Goal: Task Accomplishment & Management: Complete application form

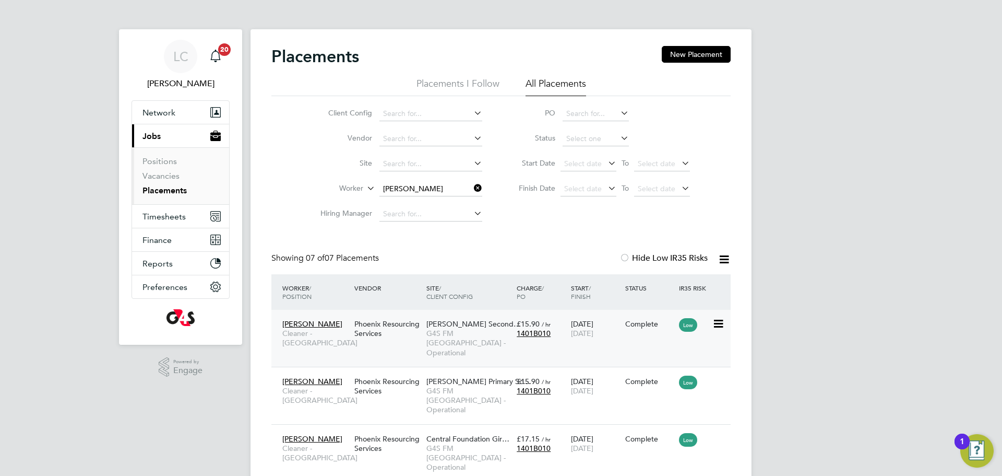
click at [410, 340] on div "Phoenix Resourcing Services" at bounding box center [388, 328] width 72 height 29
click at [472, 185] on icon at bounding box center [472, 188] width 0 height 15
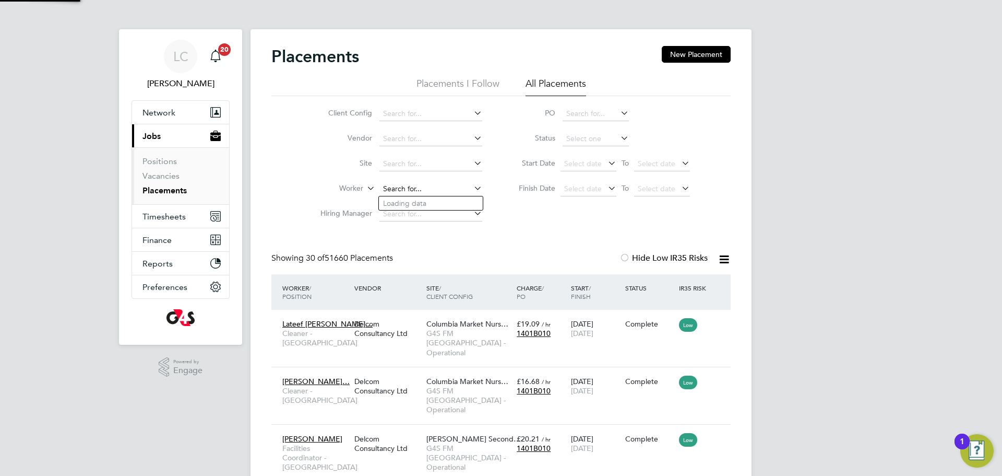
click at [410, 187] on input at bounding box center [431, 189] width 103 height 15
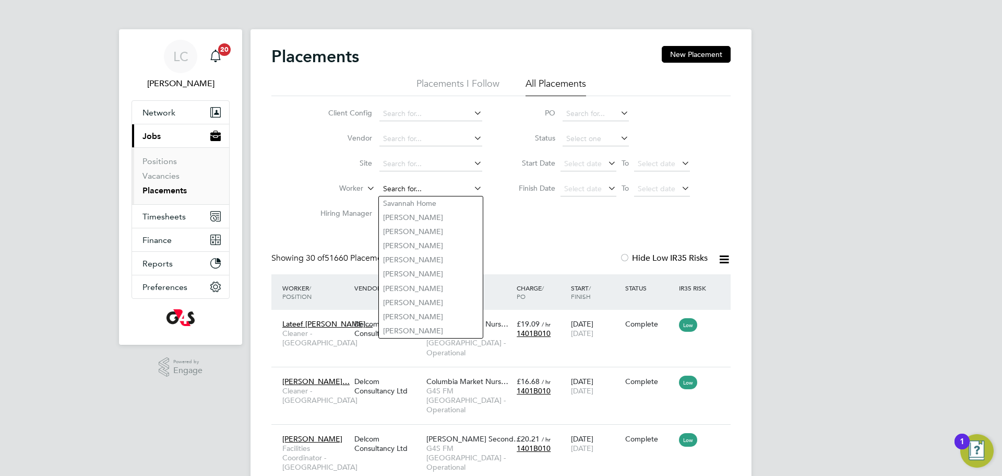
paste input "Akwasi Ofori"
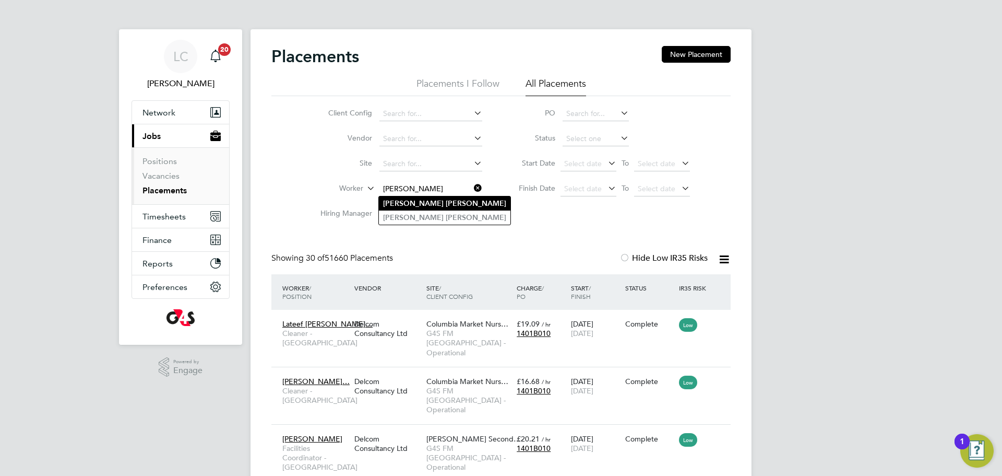
type input "Akwasi Ofori"
click at [400, 202] on b "Akwasi" at bounding box center [413, 203] width 61 height 9
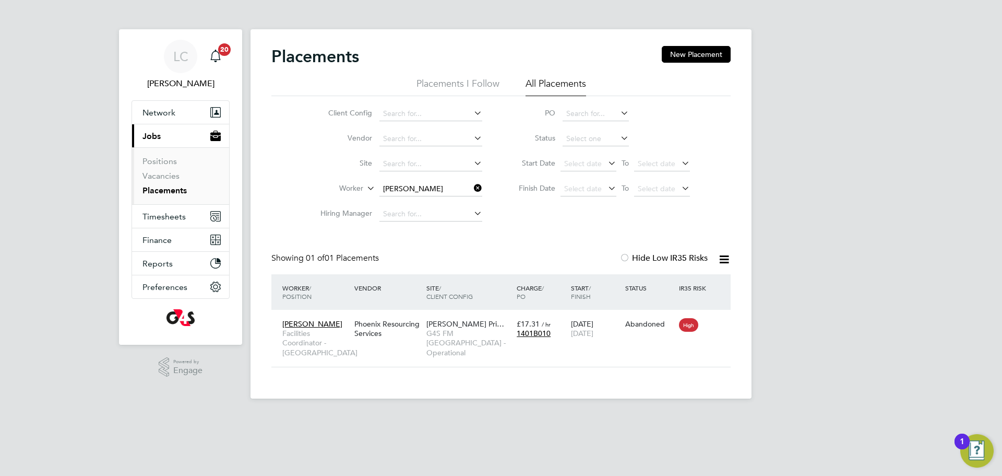
click at [472, 192] on icon at bounding box center [472, 188] width 0 height 15
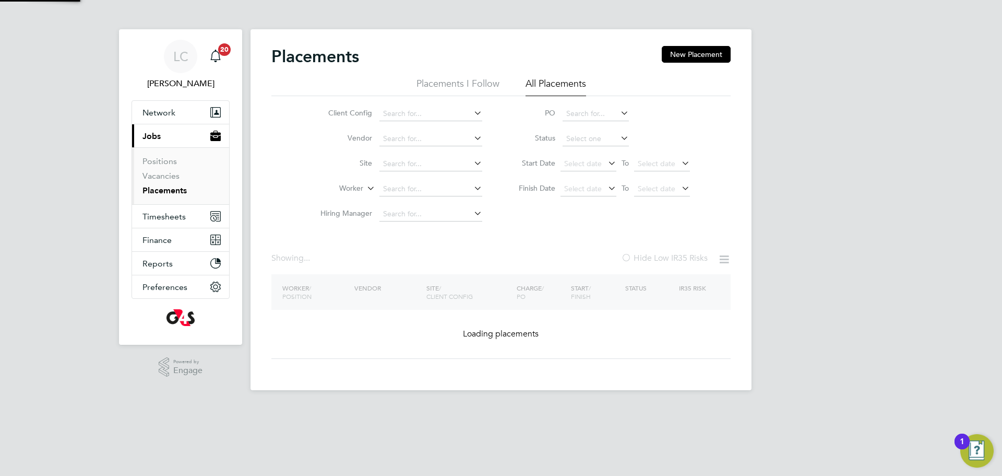
click at [426, 187] on input at bounding box center [431, 189] width 103 height 15
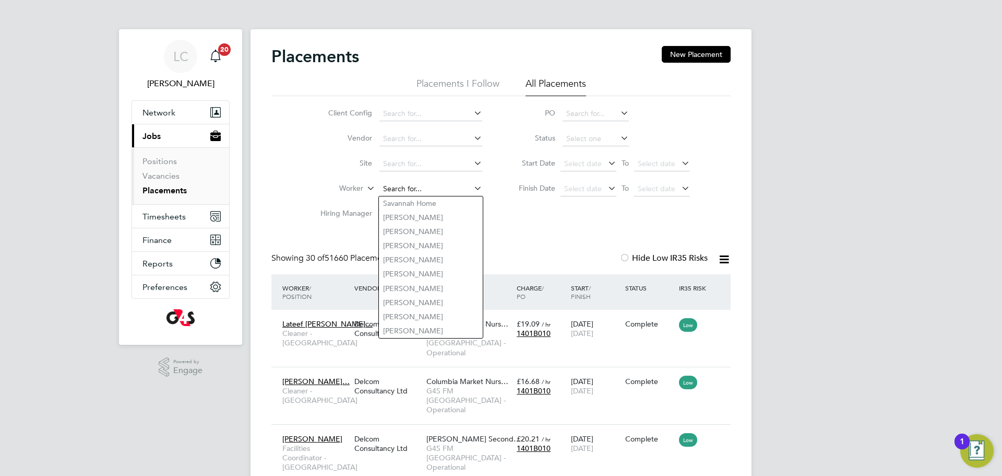
paste input "Akwasi Ofori"
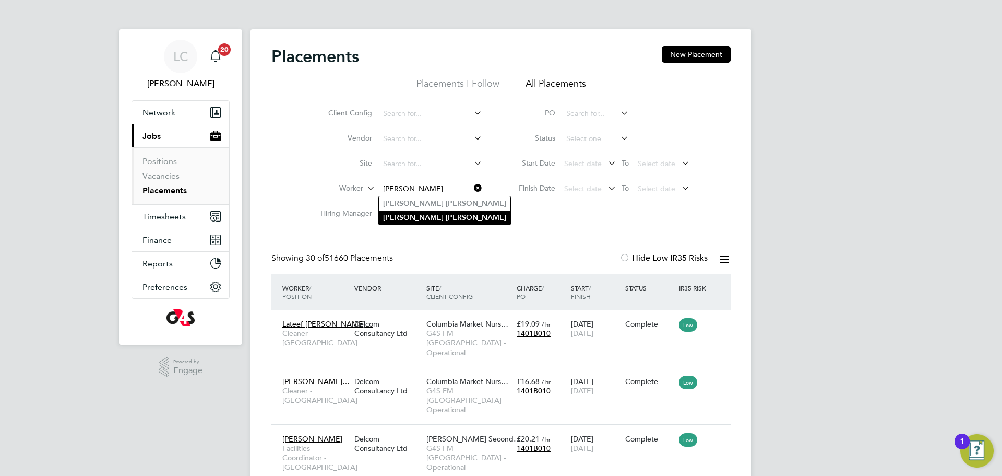
type input "Akwasi Ofori"
click at [420, 221] on li "Akwasi Ofori" at bounding box center [445, 217] width 132 height 14
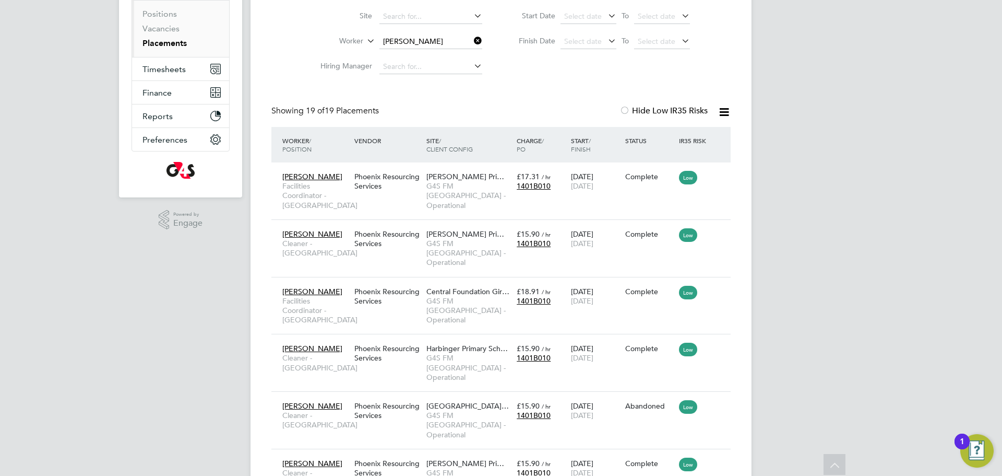
scroll to position [142, 0]
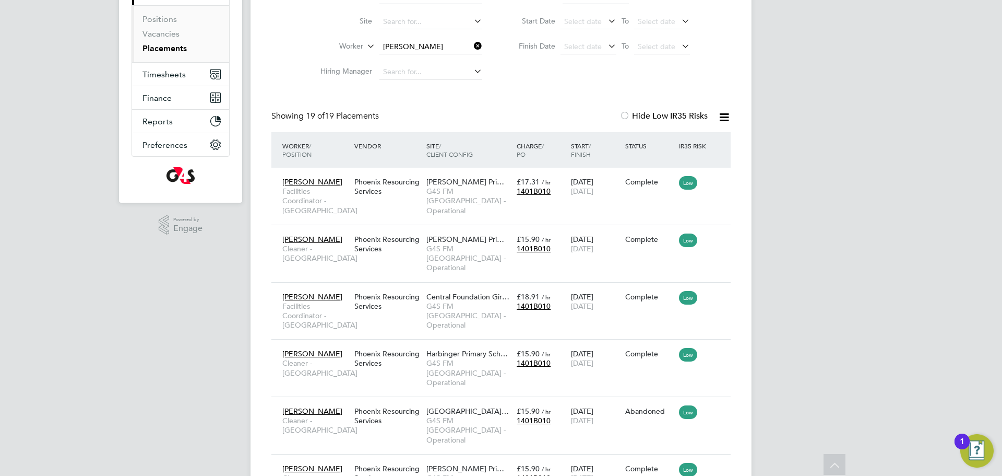
click at [472, 49] on icon at bounding box center [472, 46] width 0 height 15
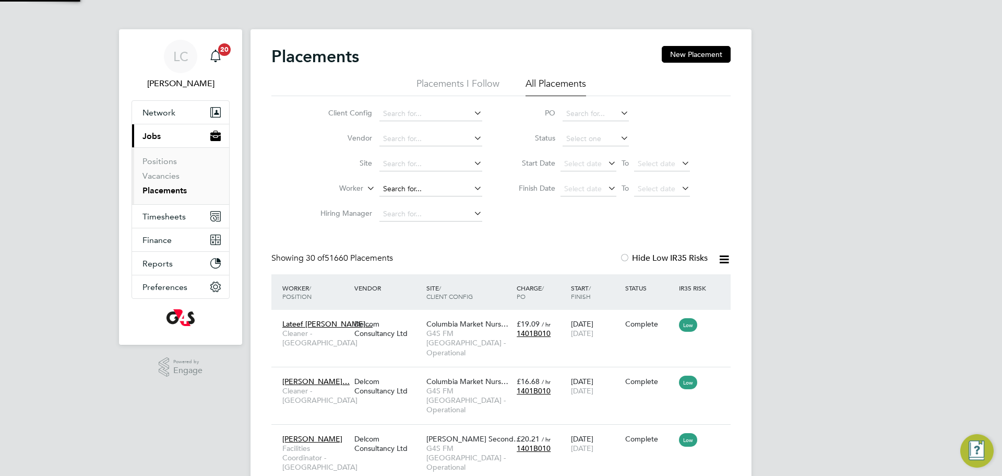
click at [405, 185] on input at bounding box center [431, 189] width 103 height 15
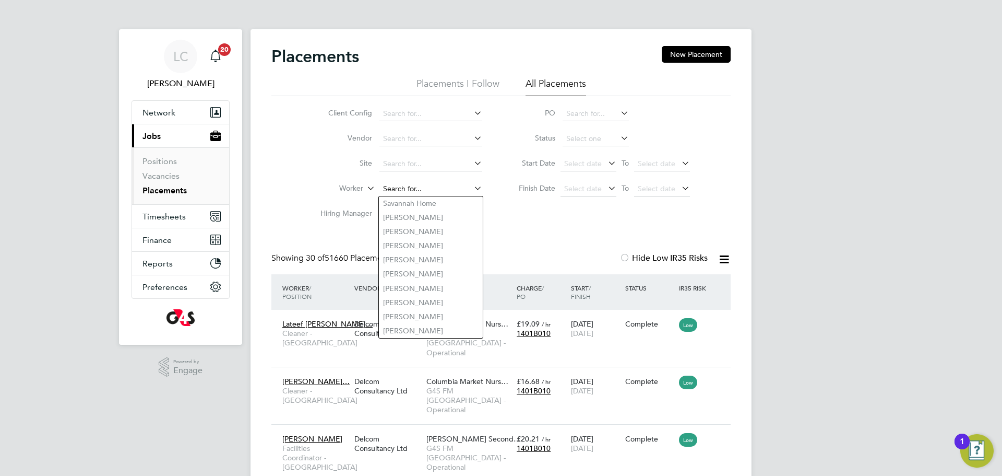
paste input "Muniru Alade"
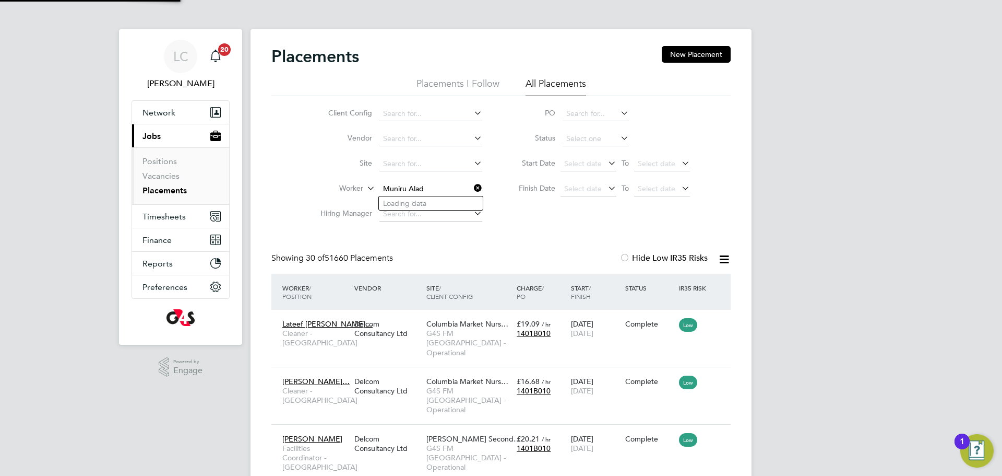
type input "Muniru Alad"
click at [472, 187] on icon at bounding box center [472, 188] width 0 height 15
click at [171, 176] on link "Vacancies" at bounding box center [161, 176] width 37 height 10
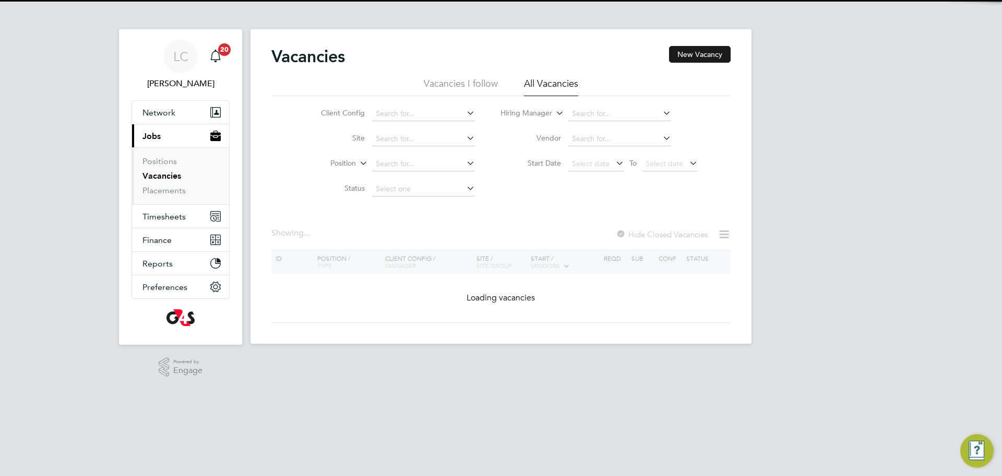
click at [690, 54] on button "New Vacancy" at bounding box center [700, 54] width 62 height 17
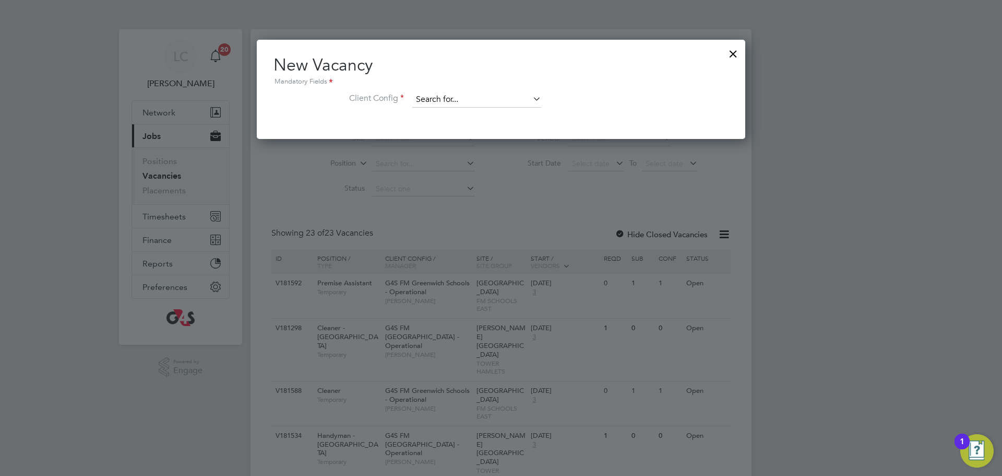
click at [432, 98] on input at bounding box center [476, 100] width 129 height 16
click at [479, 140] on li "G4S FM To wer Hamlets - Operational" at bounding box center [485, 143] width 146 height 14
type input "G4S FM [GEOGRAPHIC_DATA] - Operational"
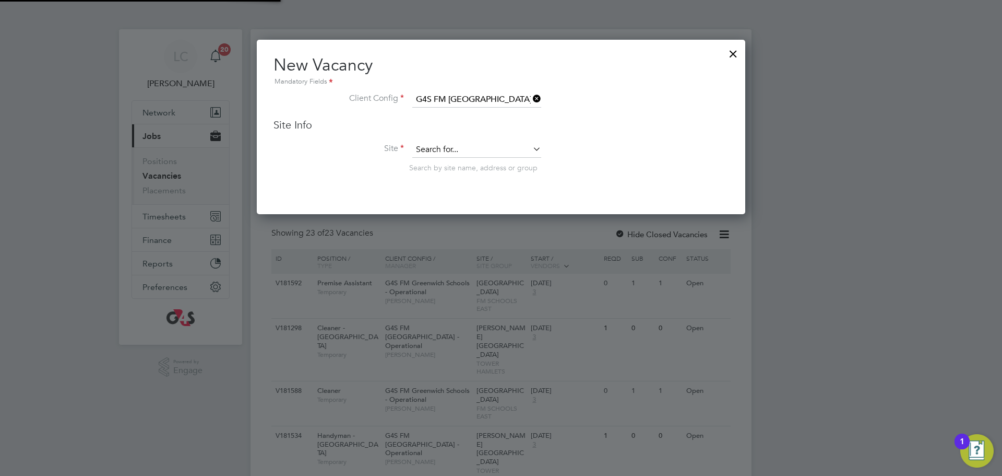
click at [464, 149] on input at bounding box center [476, 150] width 129 height 16
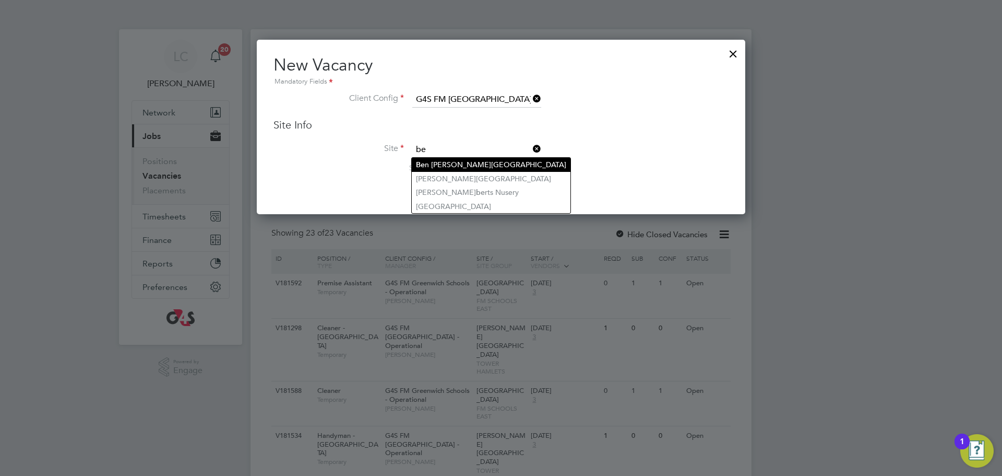
click at [466, 162] on li "Be n Jonson Primary School" at bounding box center [491, 165] width 159 height 14
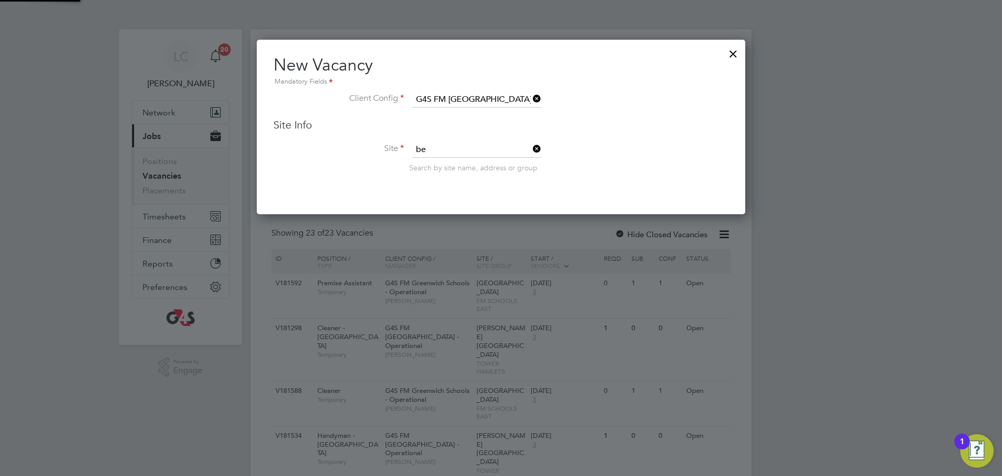
type input "[PERSON_NAME][GEOGRAPHIC_DATA]"
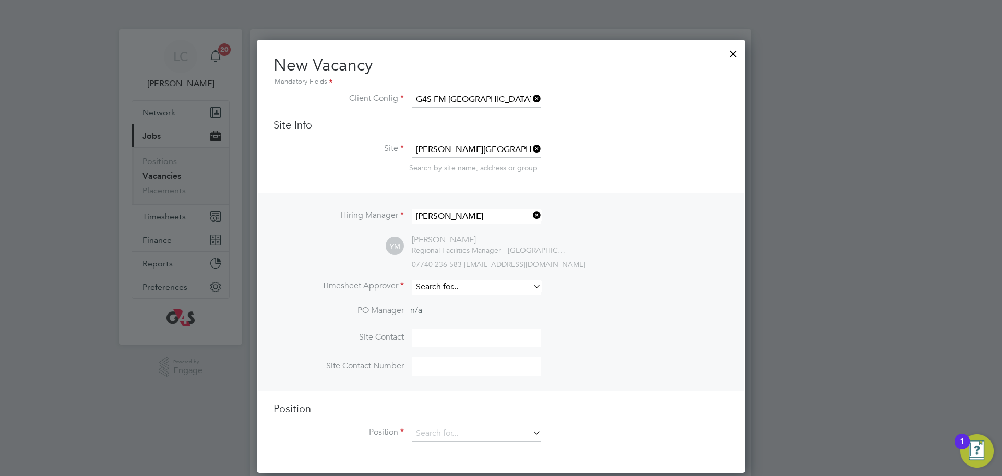
click at [461, 288] on input at bounding box center [476, 286] width 129 height 15
click at [457, 291] on input "li" at bounding box center [476, 286] width 129 height 15
click at [478, 300] on li "Li lingxi Chen" at bounding box center [477, 303] width 130 height 14
type input "[PERSON_NAME]"
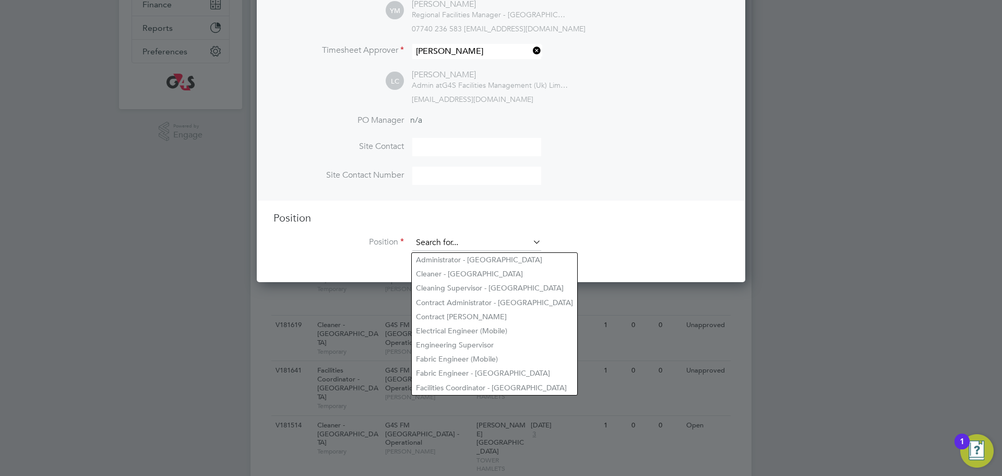
click at [457, 248] on input at bounding box center [476, 243] width 129 height 16
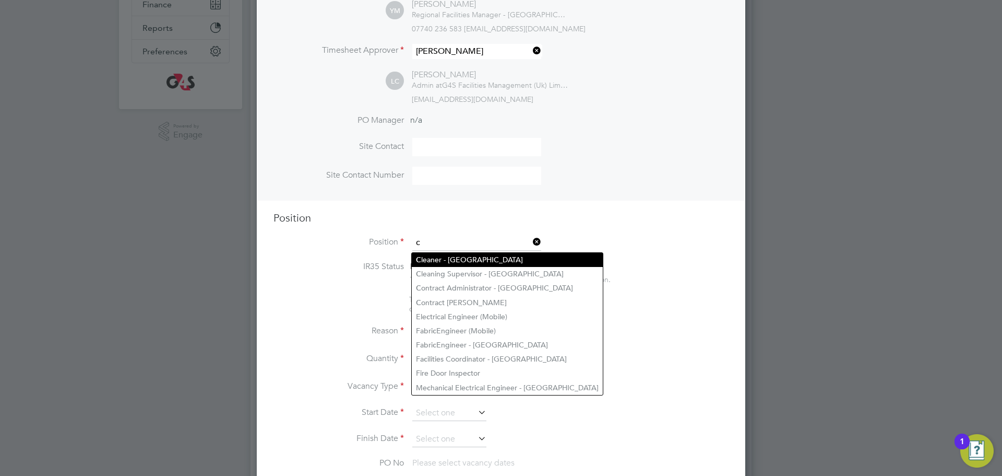
click at [457, 262] on li "C leaner - Tower Hamlet" at bounding box center [507, 260] width 191 height 14
type input "Cleaner - [GEOGRAPHIC_DATA]"
type textarea "**Key Responsibilities** ▪ To carry out all cleaning assigned, making full use …"
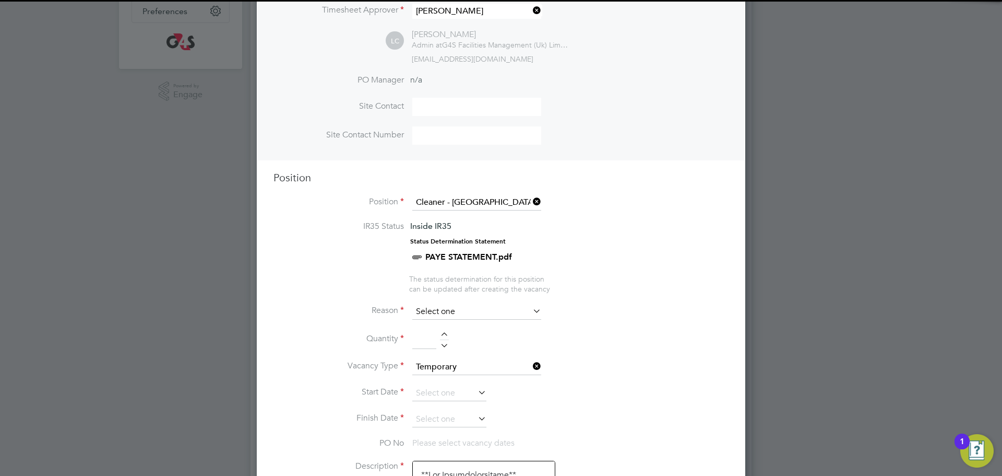
click at [460, 310] on input at bounding box center [476, 312] width 129 height 16
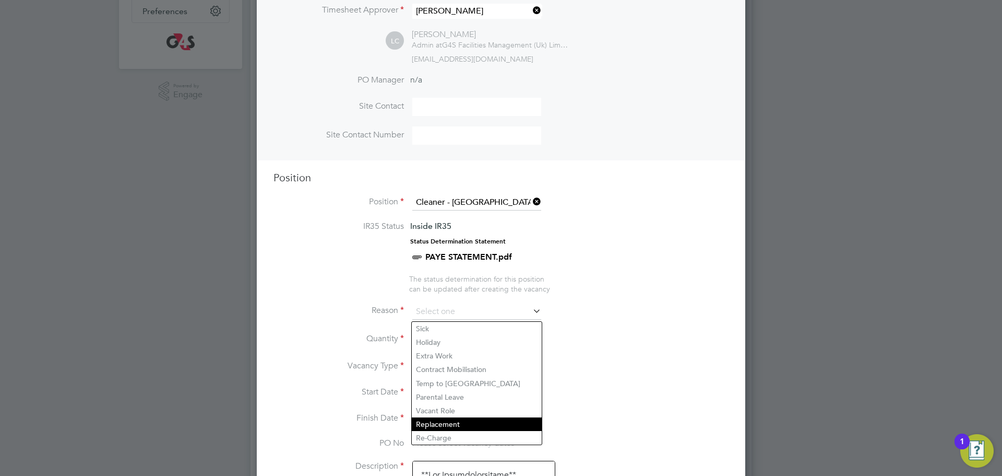
click at [457, 422] on li "Replacement" at bounding box center [477, 424] width 130 height 14
type input "Replacement"
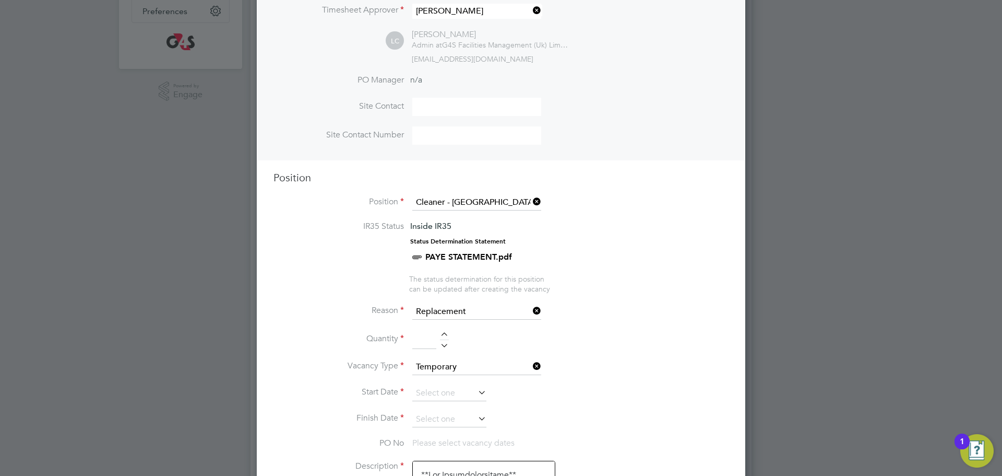
click at [444, 339] on div at bounding box center [444, 335] width 9 height 7
type input "1"
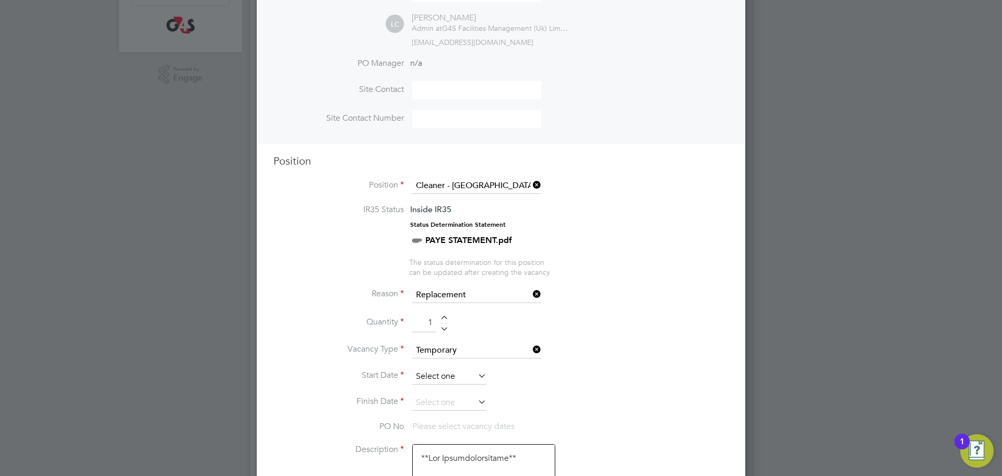
click at [446, 377] on input at bounding box center [449, 377] width 74 height 16
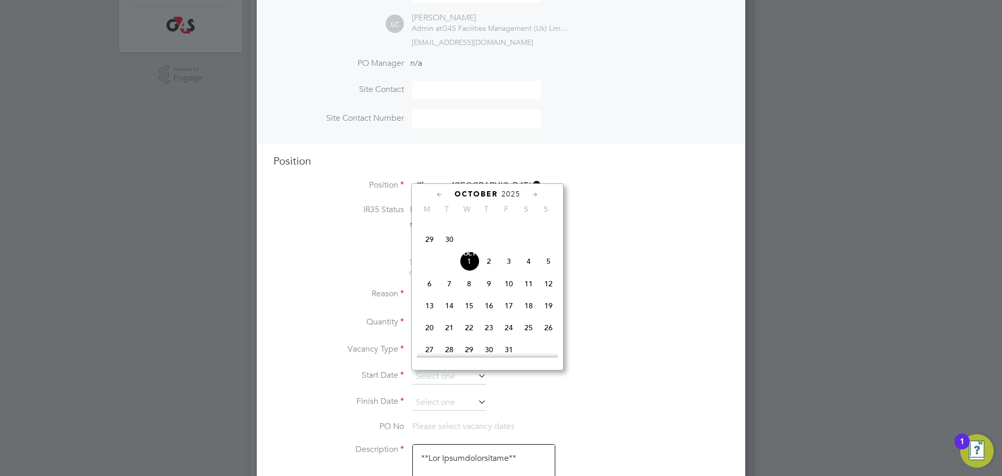
click at [469, 271] on span "Oct 1" at bounding box center [469, 261] width 20 height 20
type input "01 Oct 2025"
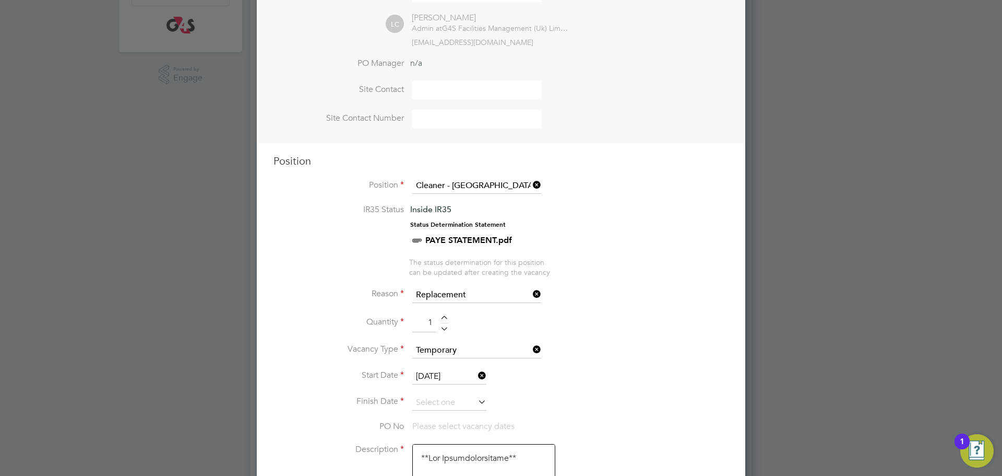
drag, startPoint x: 451, startPoint y: 402, endPoint x: 461, endPoint y: 391, distance: 14.0
click at [450, 403] on input at bounding box center [449, 403] width 74 height 16
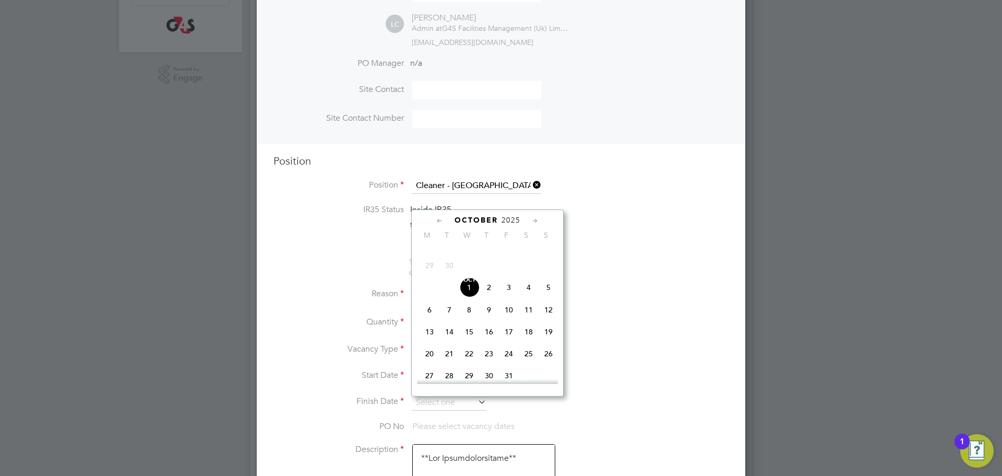
click at [510, 297] on span "3" at bounding box center [509, 287] width 20 height 20
type input "[DATE]"
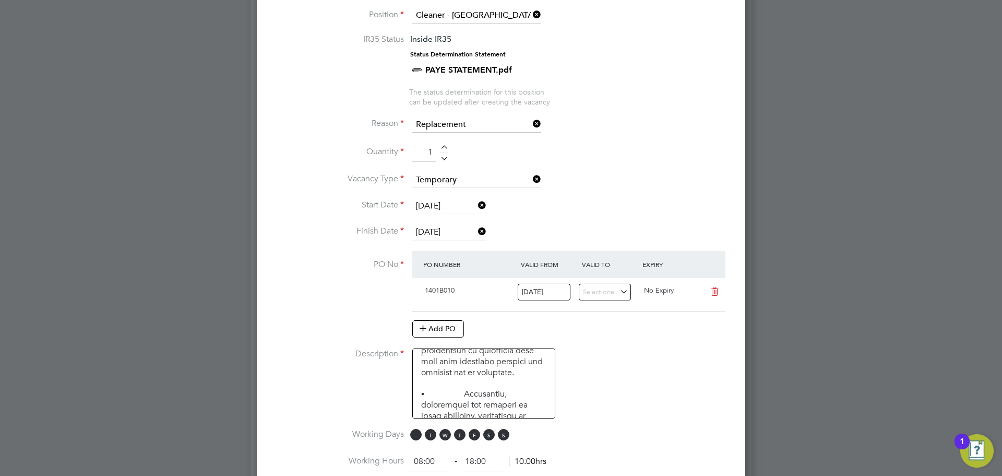
click at [419, 440] on span "M" at bounding box center [415, 434] width 11 height 11
click at [425, 436] on span "T" at bounding box center [430, 434] width 11 height 11
drag, startPoint x: 489, startPoint y: 440, endPoint x: 501, endPoint y: 437, distance: 12.6
click at [490, 440] on span "S" at bounding box center [488, 434] width 11 height 11
click at [502, 437] on span "S" at bounding box center [503, 434] width 11 height 11
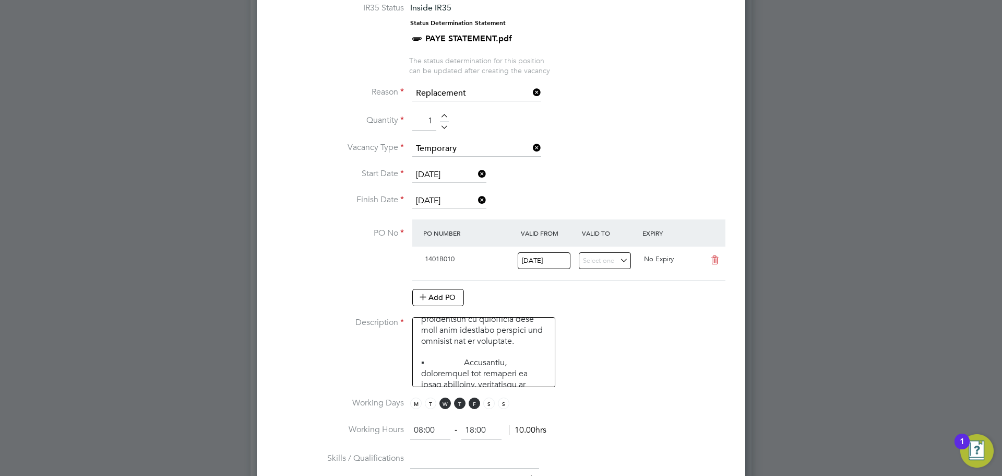
scroll to position [654, 0]
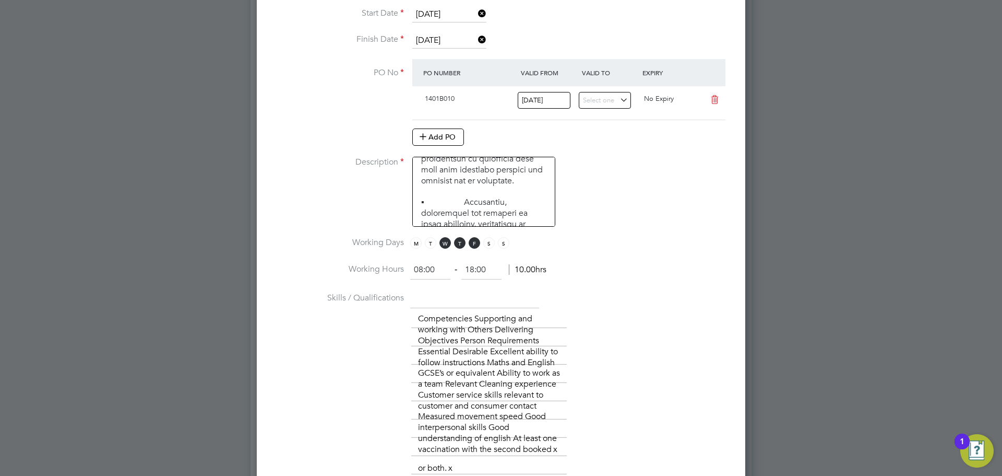
drag, startPoint x: 441, startPoint y: 268, endPoint x: 399, endPoint y: 273, distance: 42.0
click at [399, 273] on li "Working Hours 08:00 ‐ 18:00 10.00hrs" at bounding box center [501, 275] width 455 height 29
type input "07:00"
drag, startPoint x: 466, startPoint y: 272, endPoint x: 459, endPoint y: 272, distance: 6.3
click at [459, 272] on ng-form "07:00 ‐ 18:00 11.00hrs" at bounding box center [478, 269] width 136 height 10
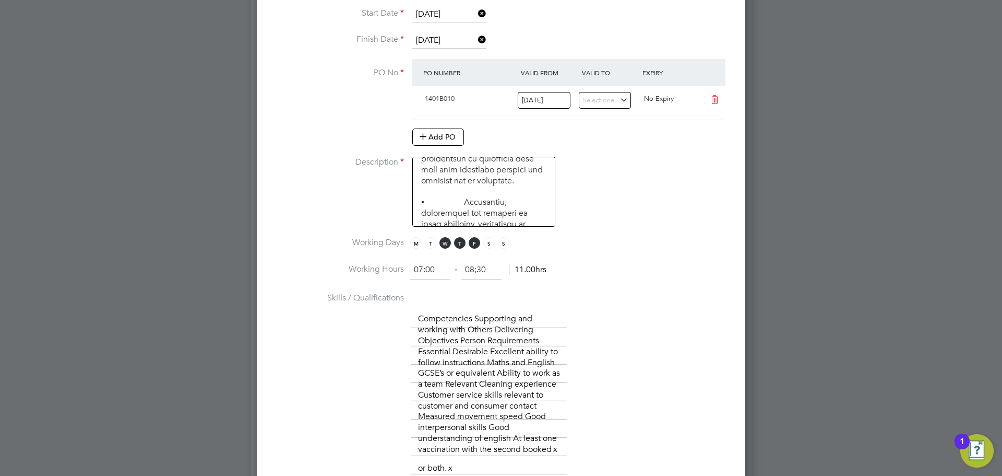
click at [787, 256] on div at bounding box center [501, 238] width 1002 height 476
type input "08:30"
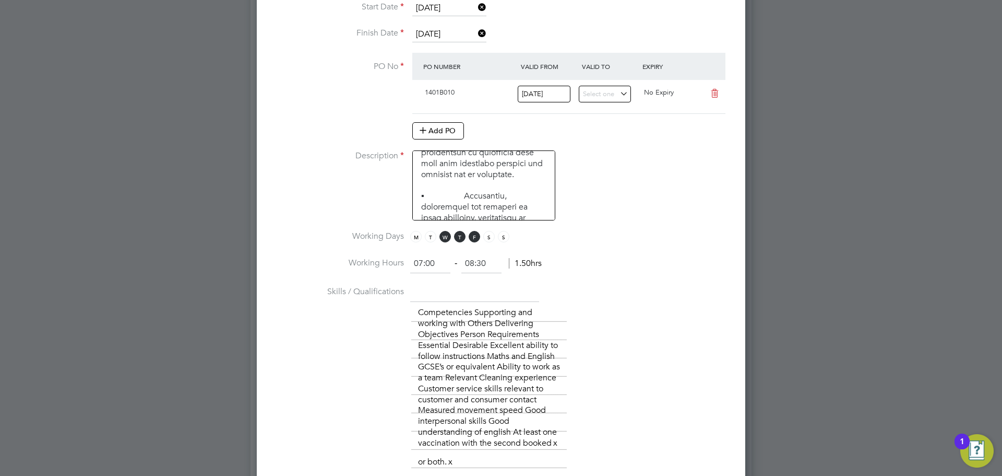
scroll to position [665, 0]
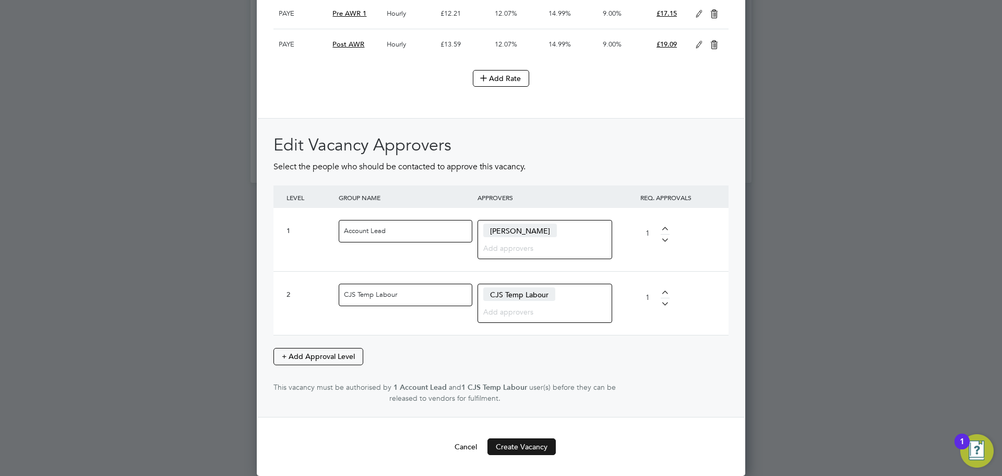
click at [525, 449] on button "Create Vacancy" at bounding box center [522, 446] width 68 height 17
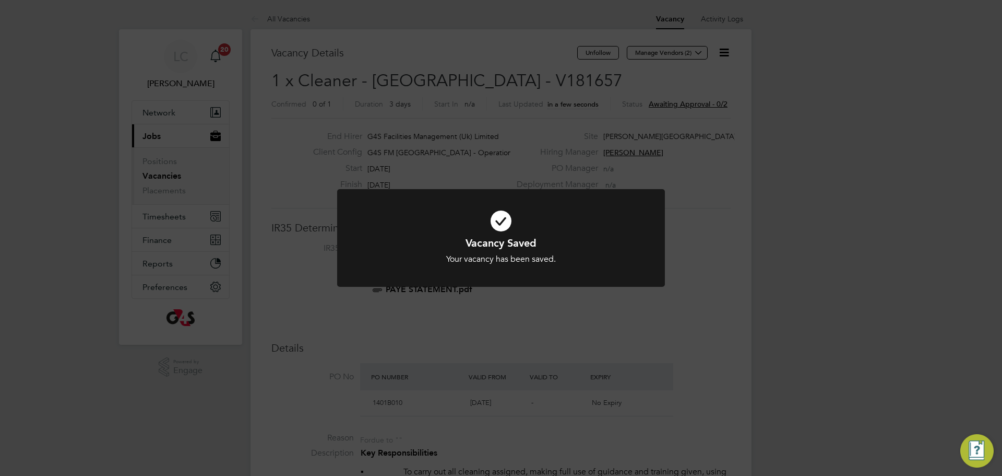
drag, startPoint x: 569, startPoint y: 110, endPoint x: 524, endPoint y: 60, distance: 67.3
click at [565, 109] on div "Vacancy Saved Your vacancy has been saved. Cancel Okay" at bounding box center [501, 238] width 1002 height 476
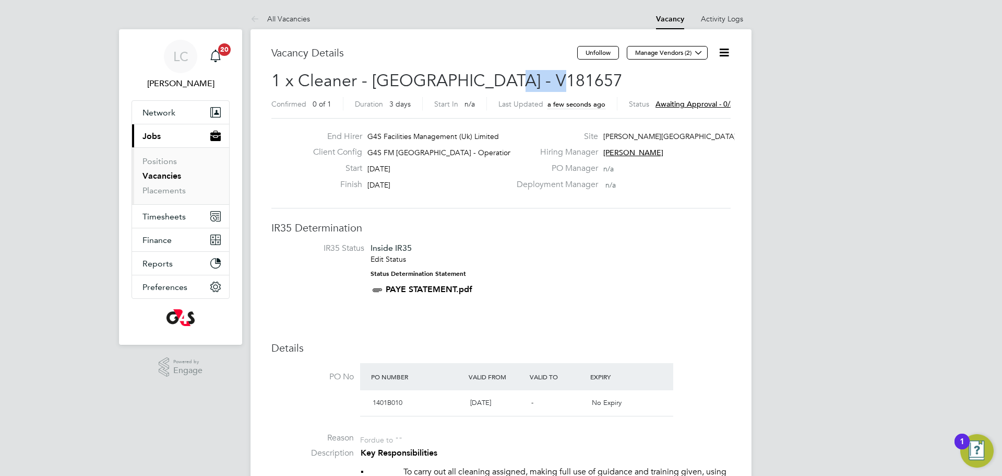
drag, startPoint x: 490, startPoint y: 75, endPoint x: 550, endPoint y: 74, distance: 59.5
click at [549, 74] on span "1 x Cleaner - Tower Hamlet - V181657" at bounding box center [447, 80] width 351 height 20
drag, startPoint x: 561, startPoint y: 75, endPoint x: 492, endPoint y: 80, distance: 69.1
click at [492, 80] on h2 "1 x Cleaner - Tower Hamlet - V181657 Confirmed 0 of 1 Duration 3 days Start In …" at bounding box center [501, 92] width 459 height 44
copy span "V181657"
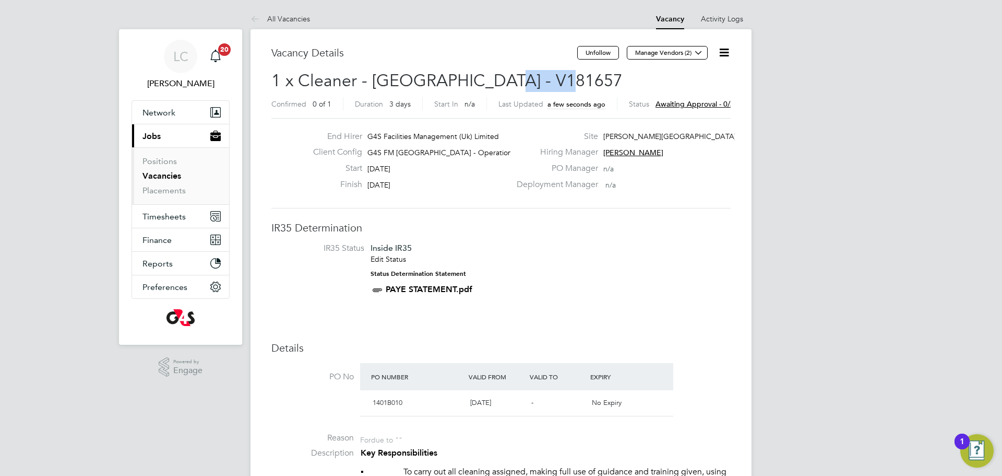
drag, startPoint x: 695, startPoint y: 52, endPoint x: 639, endPoint y: 72, distance: 60.3
click at [695, 52] on icon at bounding box center [699, 53] width 8 height 8
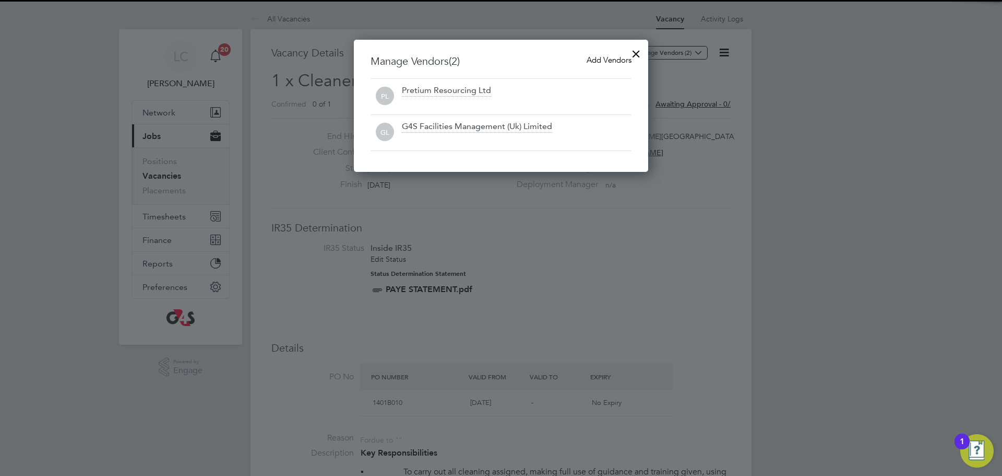
click at [593, 55] on span "Add Vendors" at bounding box center [609, 60] width 45 height 10
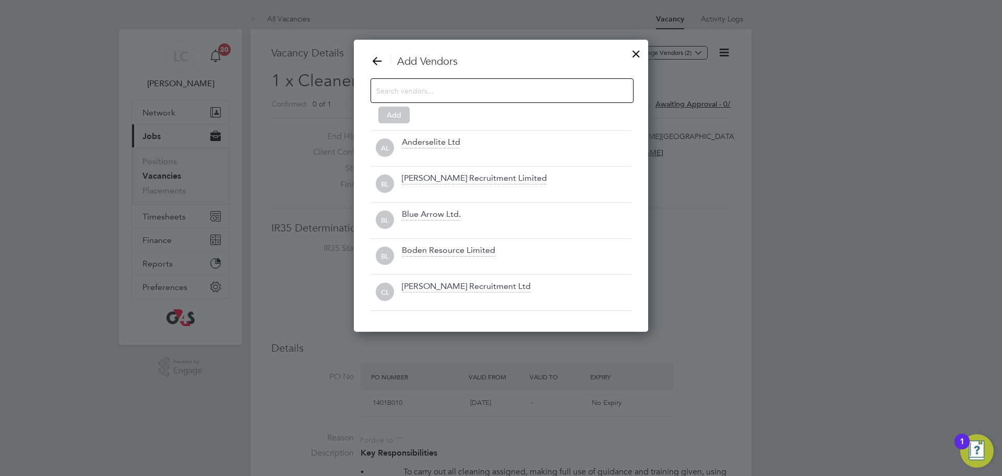
click at [468, 88] on input at bounding box center [493, 91] width 235 height 14
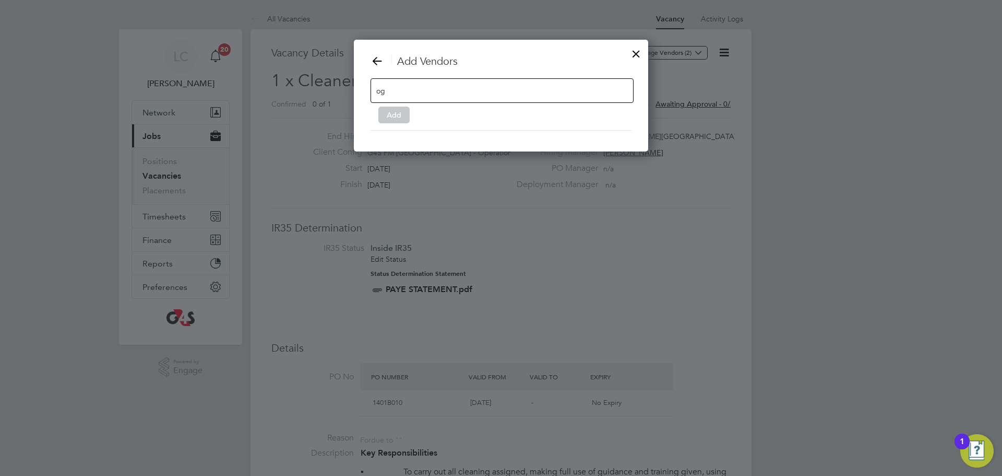
type input "o"
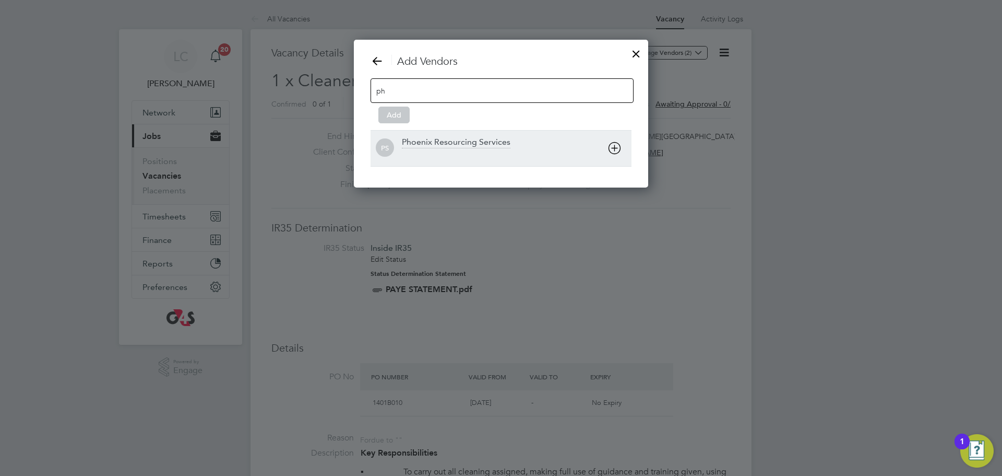
type input "ph"
click at [456, 141] on div "Phoenix Resourcing Services" at bounding box center [456, 142] width 109 height 11
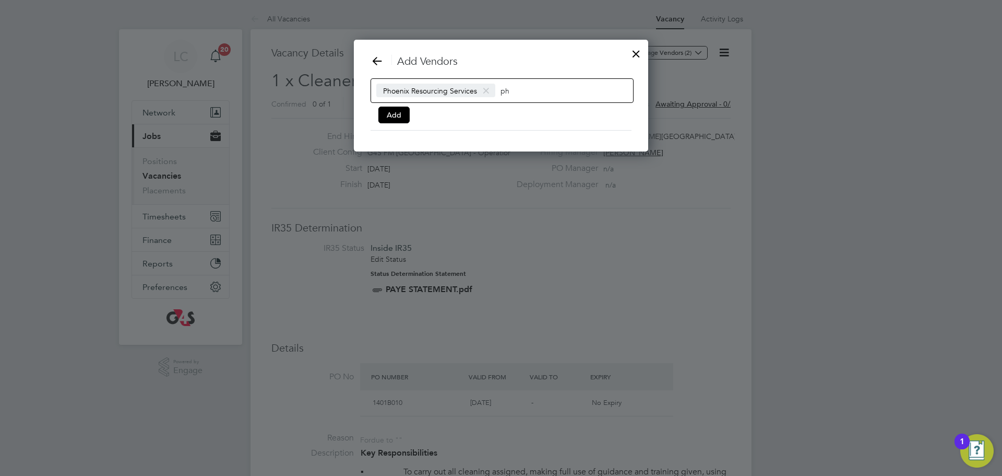
drag, startPoint x: 402, startPoint y: 120, endPoint x: 442, endPoint y: 140, distance: 45.3
click at [402, 120] on button "Add" at bounding box center [394, 115] width 31 height 17
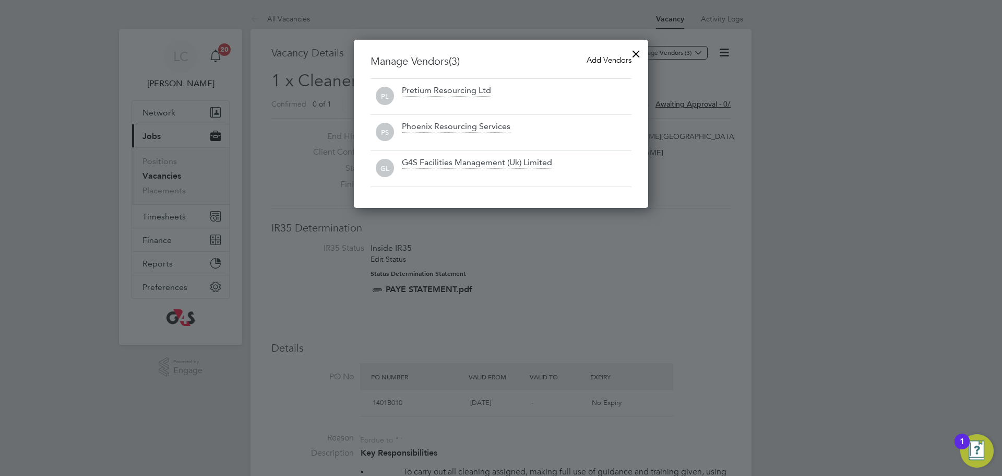
drag, startPoint x: 642, startPoint y: 55, endPoint x: 627, endPoint y: 66, distance: 19.4
click at [641, 55] on div at bounding box center [636, 51] width 19 height 19
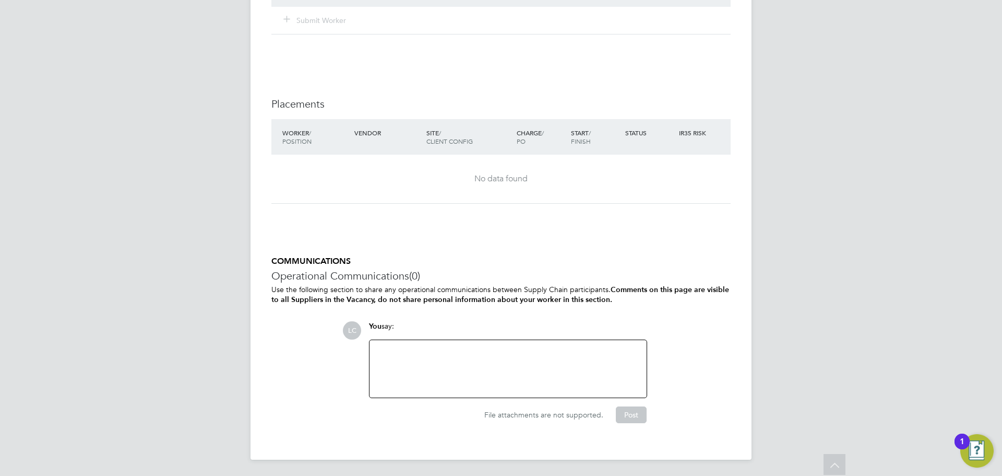
scroll to position [1369, 0]
click at [457, 363] on div at bounding box center [508, 368] width 265 height 45
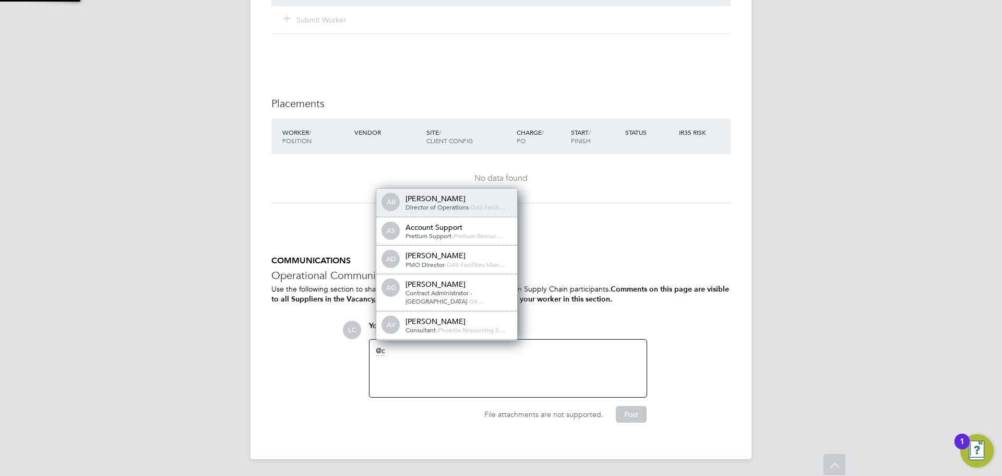
scroll to position [5, 5]
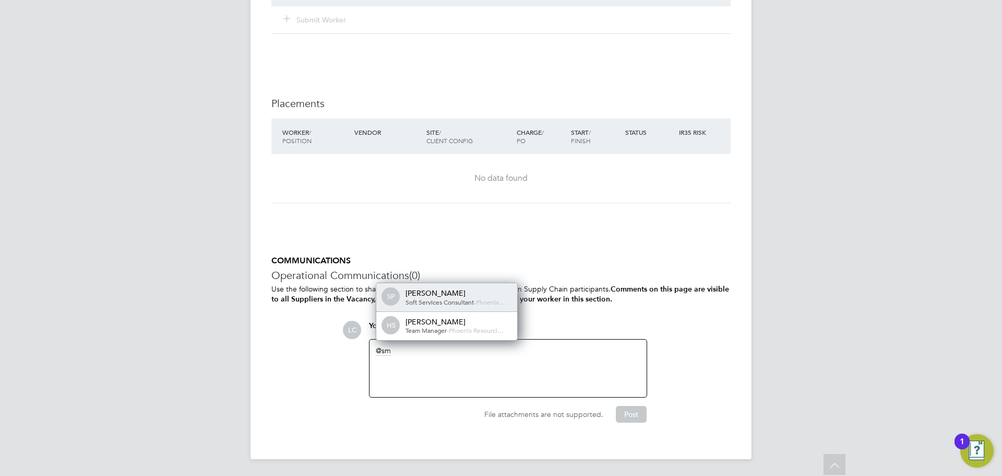
click at [477, 297] on div "[PERSON_NAME]" at bounding box center [458, 292] width 104 height 9
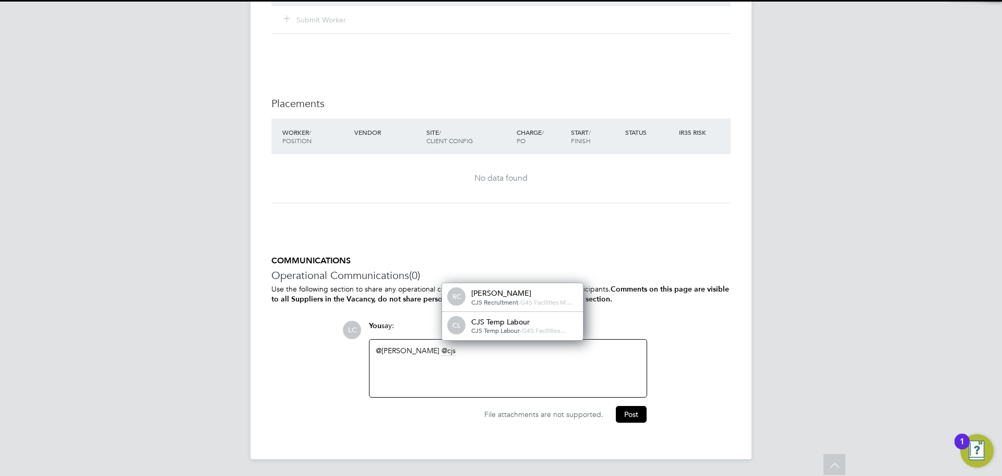
click at [494, 340] on div "@Smeraldo Porcaro ​ cjs" at bounding box center [508, 367] width 277 height 57
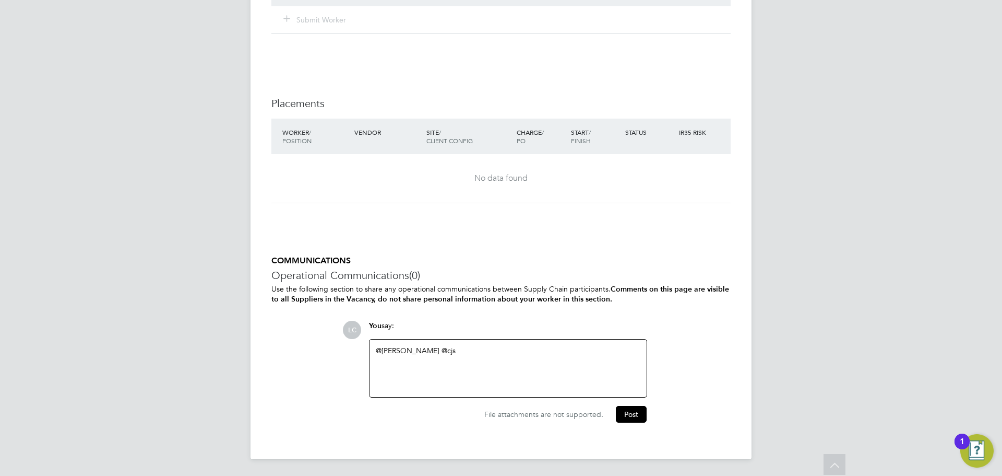
click at [473, 349] on div "@Smeraldo Porcaro ​ @cjs" at bounding box center [508, 368] width 265 height 45
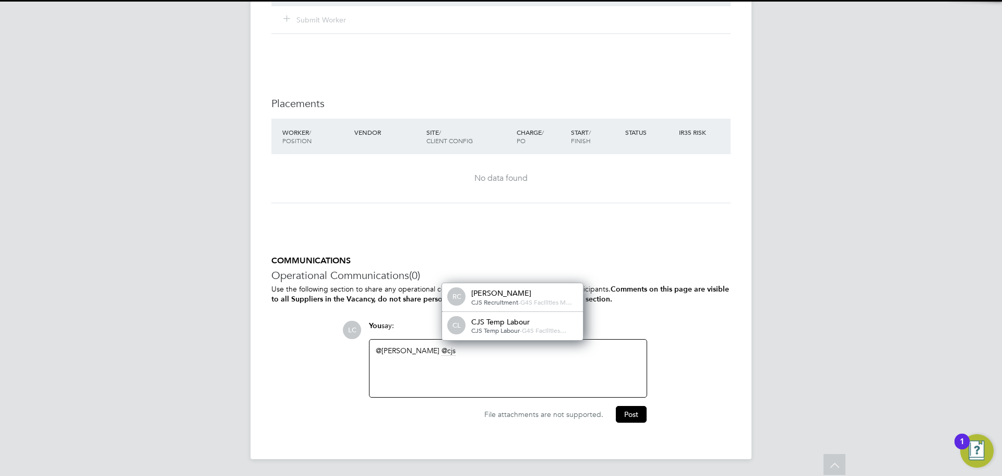
click at [497, 332] on span "CJS Temp Labour" at bounding box center [495, 330] width 49 height 8
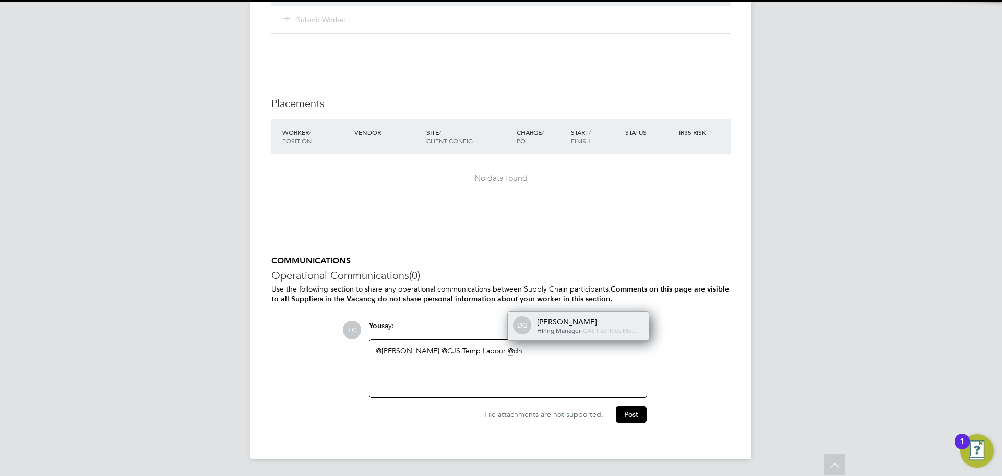
click at [541, 326] on span "Hiring Manager" at bounding box center [559, 330] width 44 height 8
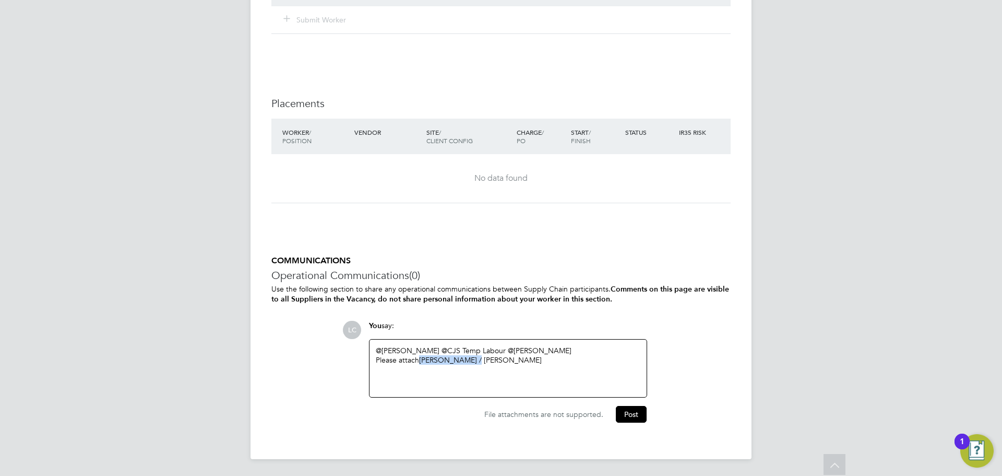
drag, startPoint x: 470, startPoint y: 361, endPoint x: 422, endPoint y: 358, distance: 48.1
click at [422, 358] on div "Please attach Usifo Egbule / Muniru Alade" at bounding box center [508, 359] width 265 height 9
click at [501, 363] on div "Please attach Muniru Alade" at bounding box center [508, 359] width 265 height 9
drag, startPoint x: 447, startPoint y: 382, endPoint x: 443, endPoint y: 385, distance: 5.6
click at [409, 377] on div "Wed - Fri 07:00 - 08:30 15:30 - 18:00" at bounding box center [508, 378] width 265 height 9
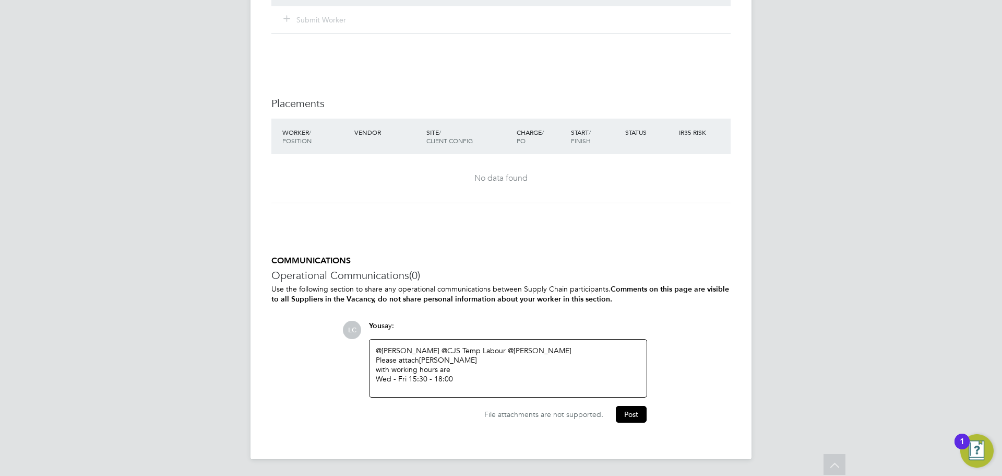
drag, startPoint x: 501, startPoint y: 363, endPoint x: 506, endPoint y: 374, distance: 12.1
click at [502, 364] on div "@Smeraldo Porcaro ​ @CJS Temp Labour ​ @dharmisha gohil ​ Please attach Muniru …" at bounding box center [508, 368] width 265 height 45
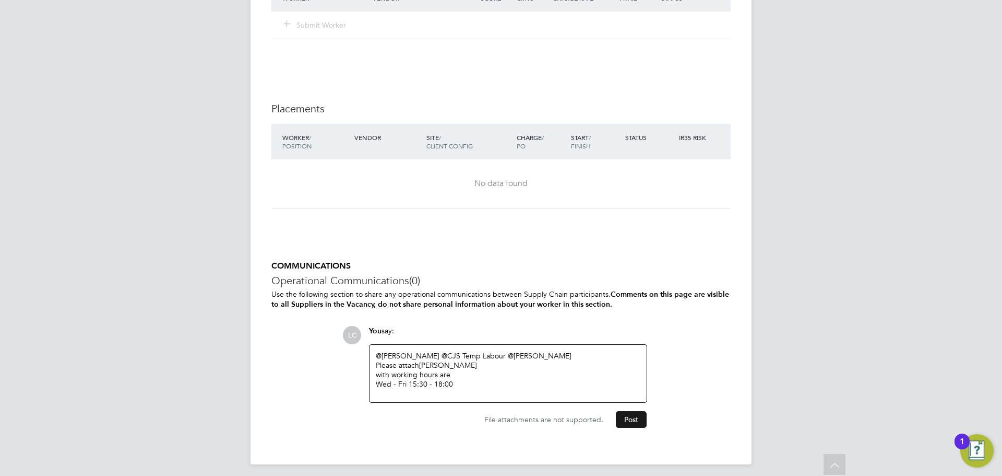
click at [630, 422] on button "Post" at bounding box center [631, 419] width 31 height 17
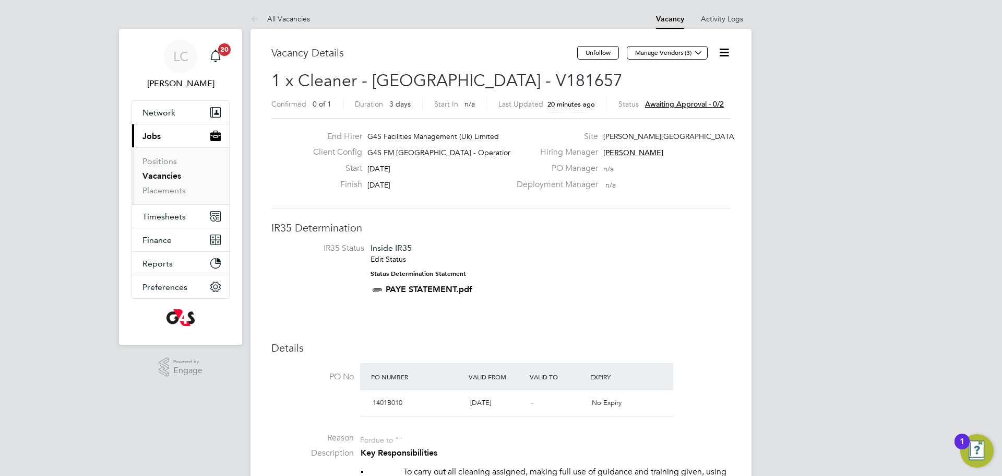
click at [162, 176] on link "Vacancies" at bounding box center [162, 176] width 39 height 10
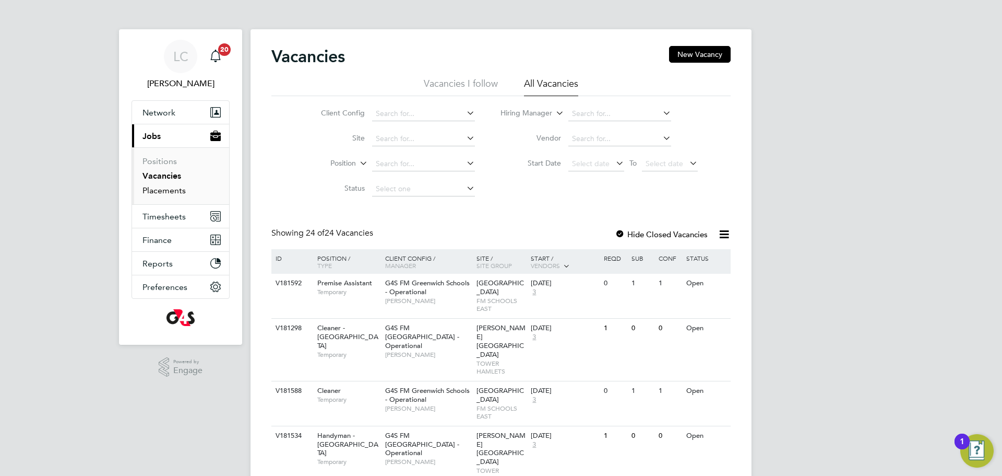
click at [176, 188] on link "Placements" at bounding box center [164, 190] width 43 height 10
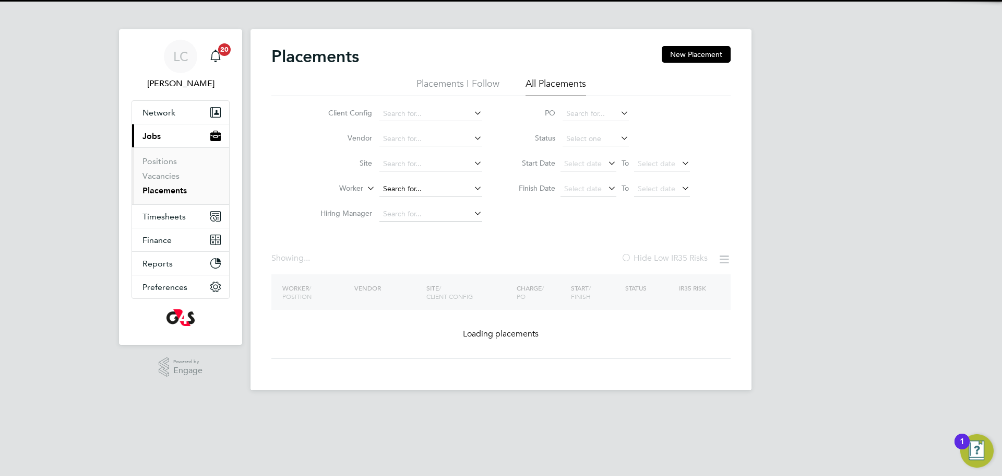
click at [414, 182] on input at bounding box center [431, 189] width 103 height 15
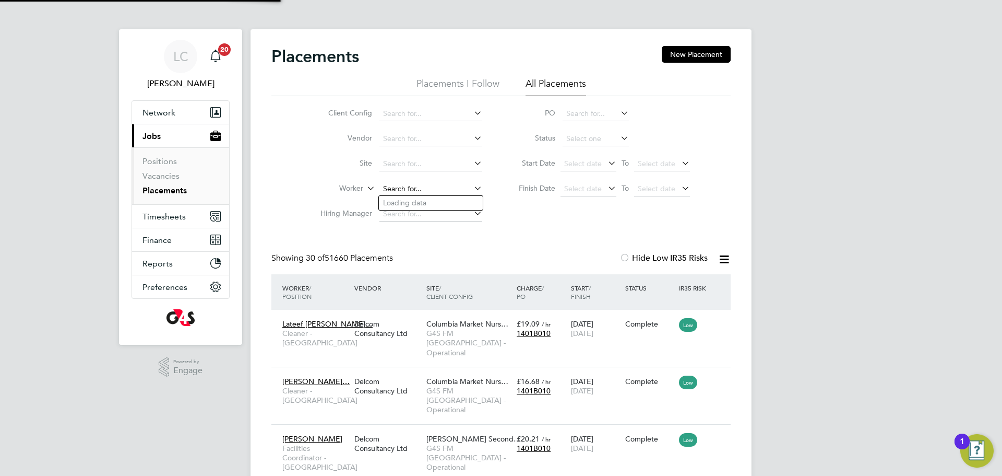
scroll to position [39, 91]
paste input "Muniru Alade"
drag, startPoint x: 407, startPoint y: 189, endPoint x: 435, endPoint y: 190, distance: 28.7
click at [435, 190] on input "Muniru Alade" at bounding box center [431, 189] width 103 height 15
type input "Muniru"
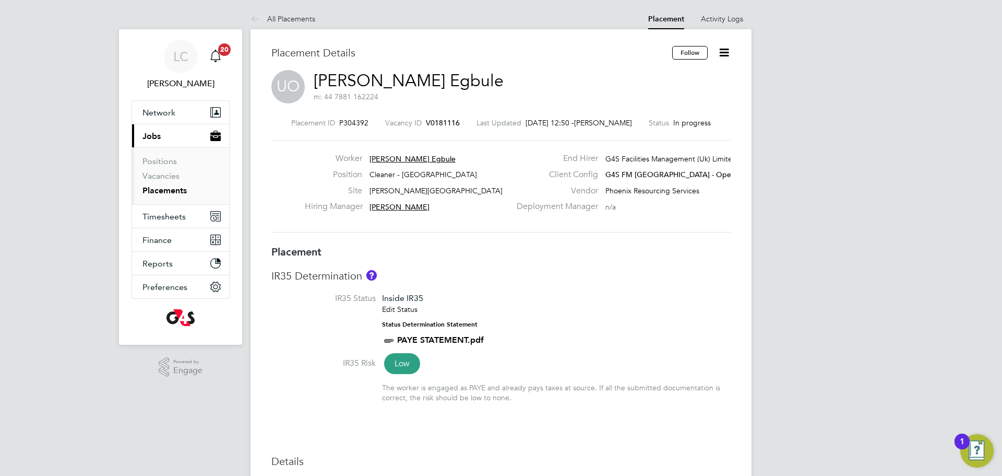
drag, startPoint x: 723, startPoint y: 53, endPoint x: 721, endPoint y: 67, distance: 13.8
click at [723, 53] on icon at bounding box center [724, 52] width 13 height 13
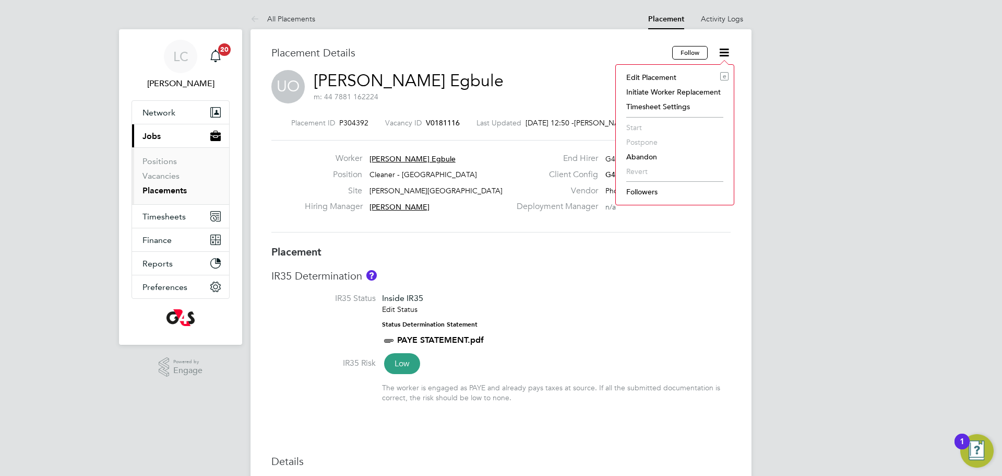
click at [673, 72] on li "Edit Placement e" at bounding box center [675, 77] width 108 height 15
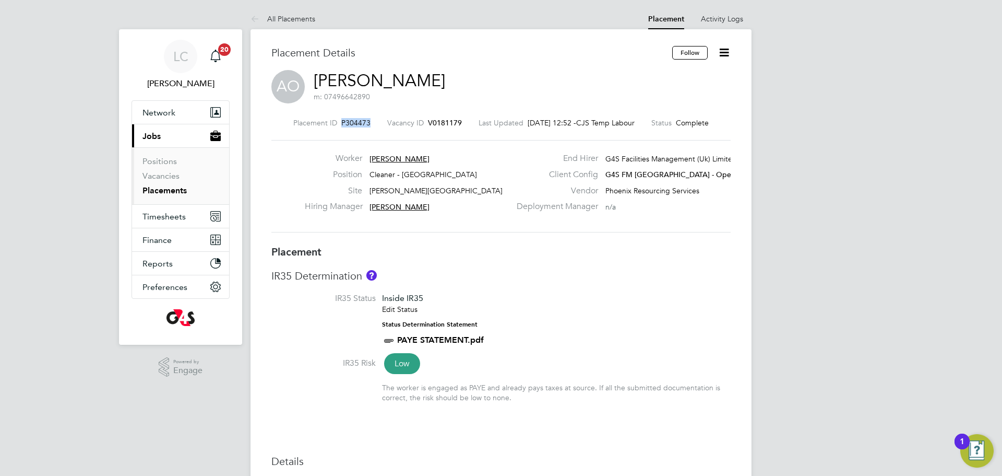
drag, startPoint x: 333, startPoint y: 121, endPoint x: 366, endPoint y: 121, distance: 33.4
click at [369, 123] on div "Placement ID P304473 Vacancy ID V0181179 Last Updated 01 Oct 2025, 12:52 - CJS …" at bounding box center [501, 122] width 459 height 9
copy span "P304473"
drag, startPoint x: 344, startPoint y: 121, endPoint x: 364, endPoint y: 117, distance: 20.2
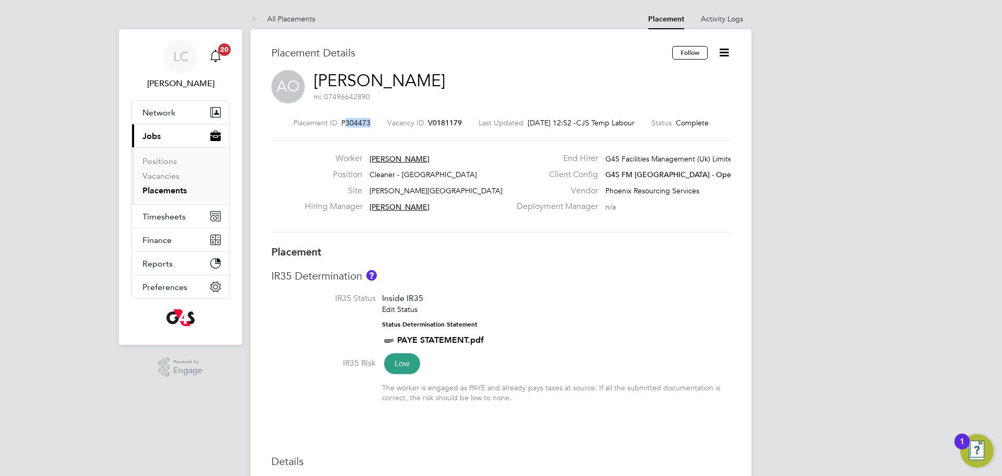
click at [362, 118] on div "Placement ID P304473 Vacancy ID V0181179 Last Updated 01 Oct 2025, 12:52 - CJS …" at bounding box center [501, 122] width 459 height 9
click at [368, 121] on div "Placement ID P304473 Vacancy ID V0181179 Last Updated 01 Oct 2025, 12:52 - CJS …" at bounding box center [501, 122] width 459 height 9
click at [341, 119] on span "P304473" at bounding box center [355, 122] width 29 height 9
drag, startPoint x: 334, startPoint y: 121, endPoint x: 358, endPoint y: 119, distance: 24.1
click at [365, 123] on div "Placement ID P304473 Vacancy ID V0181179 Last Updated 01 Oct 2025, 12:52 - CJS …" at bounding box center [501, 122] width 459 height 9
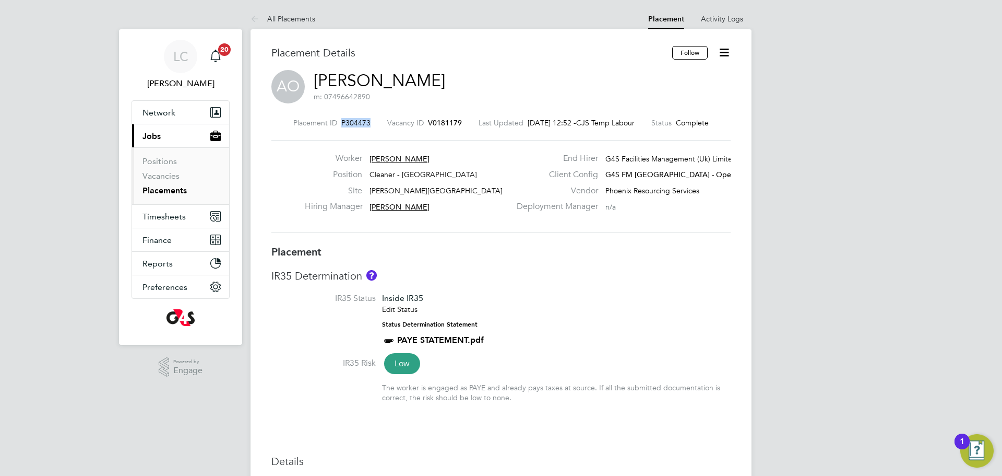
copy span "P304473"
click at [721, 49] on icon at bounding box center [724, 52] width 13 height 13
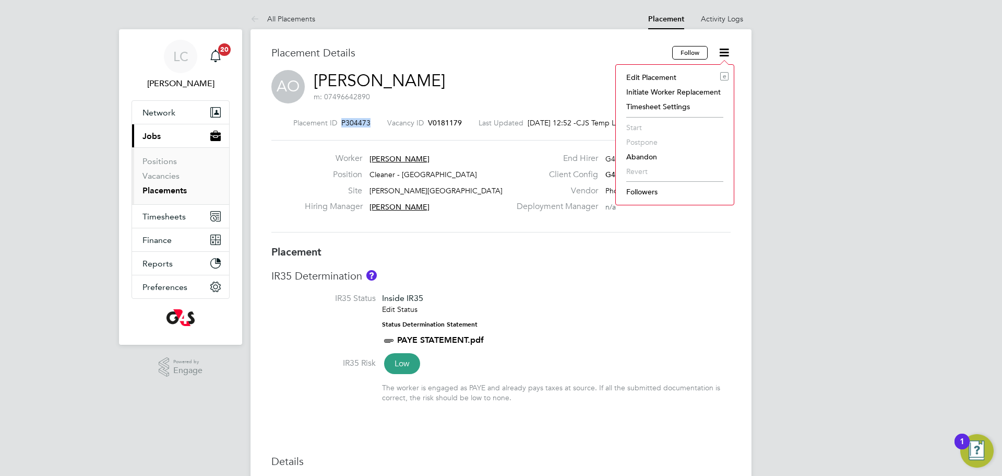
click at [681, 75] on li "Edit Placement e" at bounding box center [675, 77] width 108 height 15
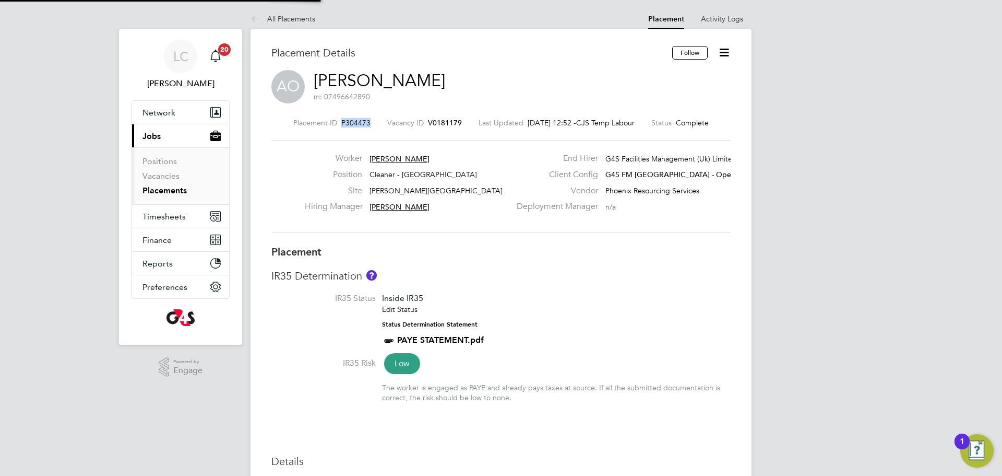
type input "[PERSON_NAME]"
type input "[DATE]"
type input "07:00"
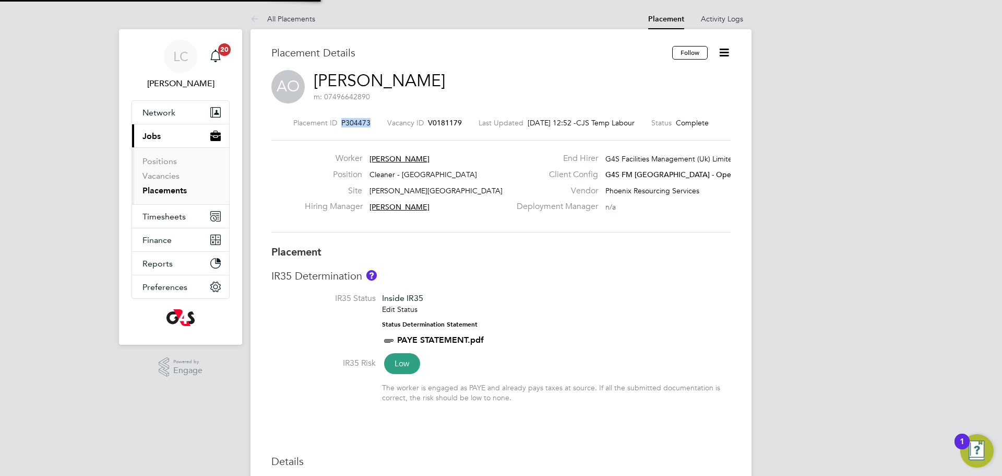
type input "08:30"
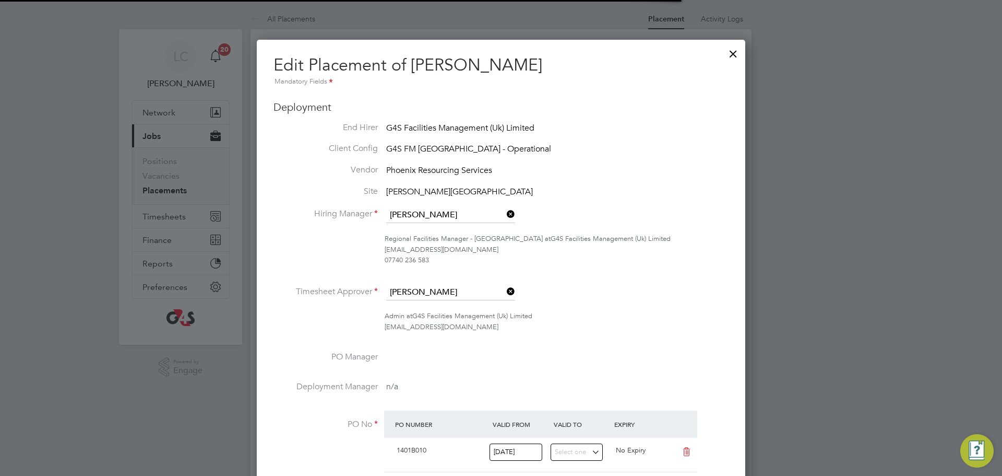
scroll to position [191, 0]
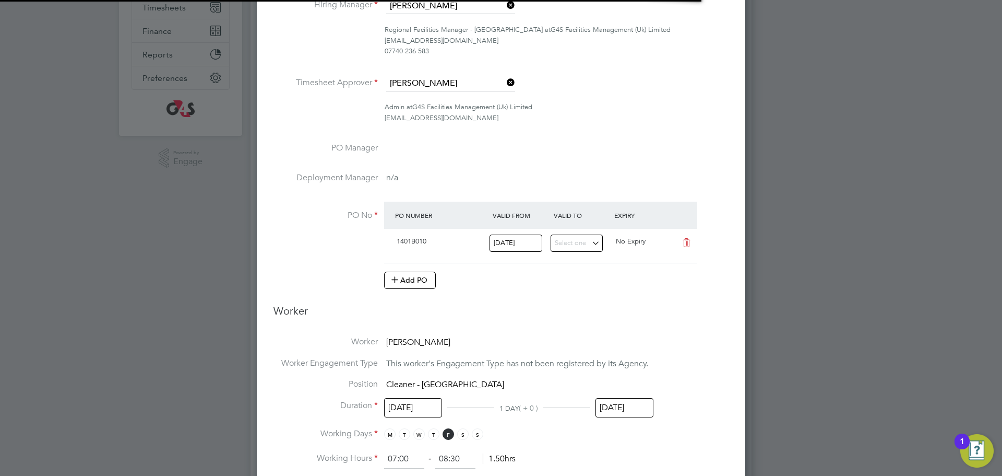
click at [625, 406] on input "[DATE]" at bounding box center [625, 407] width 58 height 19
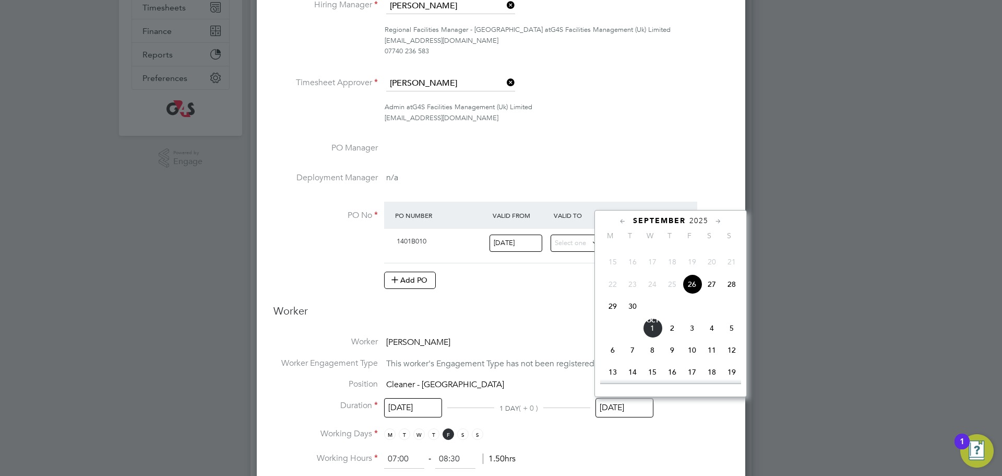
click at [697, 338] on span "3" at bounding box center [692, 328] width 20 height 20
type input "[DATE]"
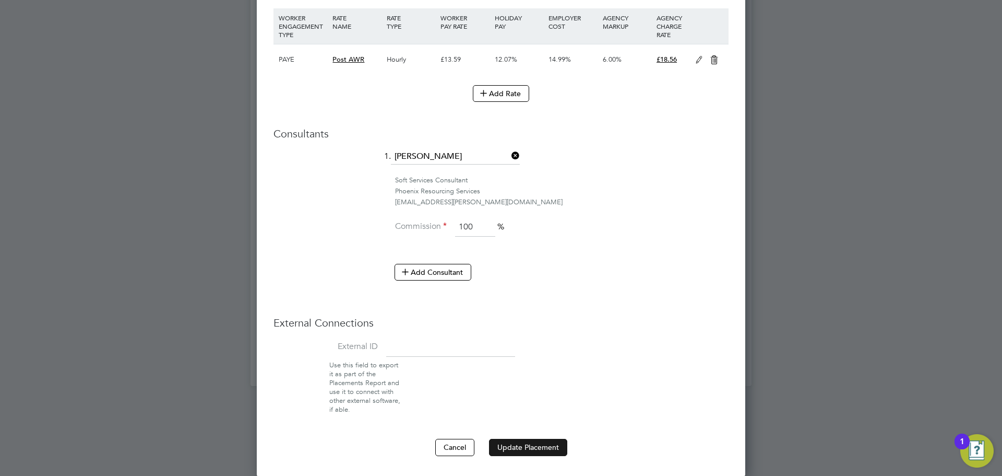
click at [552, 446] on button "Update Placement" at bounding box center [528, 447] width 78 height 17
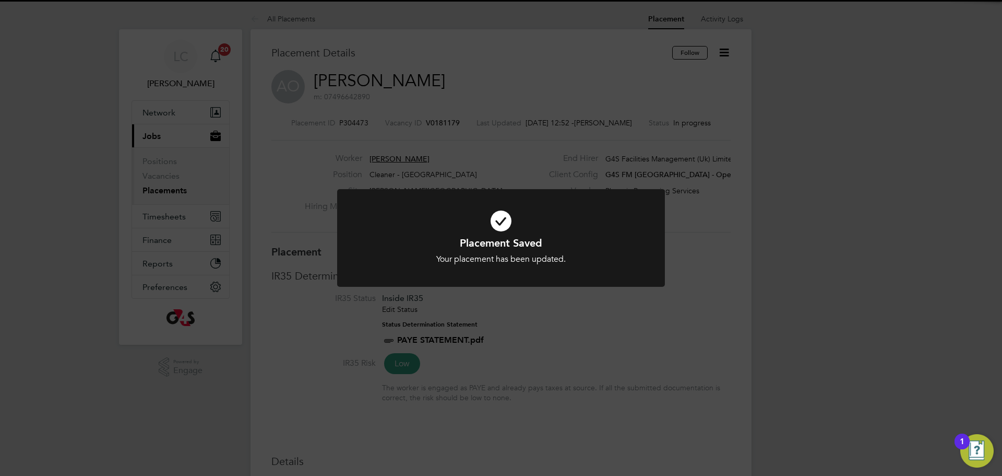
drag, startPoint x: 581, startPoint y: 105, endPoint x: 571, endPoint y: 77, distance: 29.9
click at [581, 104] on div "Placement Saved Your placement has been updated. Cancel Okay" at bounding box center [501, 238] width 1002 height 476
